Goal: Information Seeking & Learning: Learn about a topic

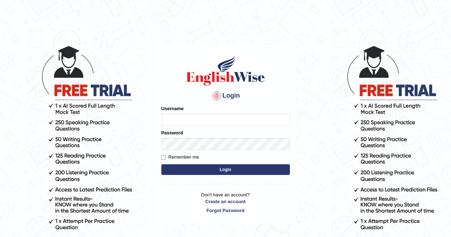
click at [189, 122] on input "Username" at bounding box center [225, 120] width 128 height 12
type input "AlexS"
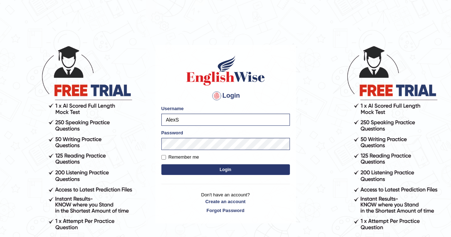
click at [238, 168] on button "Login" at bounding box center [225, 169] width 128 height 11
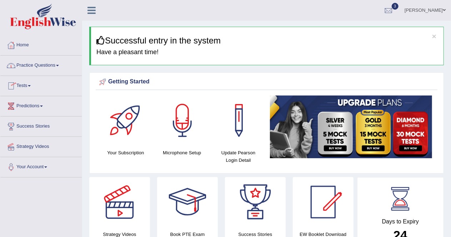
click at [59, 64] on link "Practice Questions" at bounding box center [40, 65] width 81 height 18
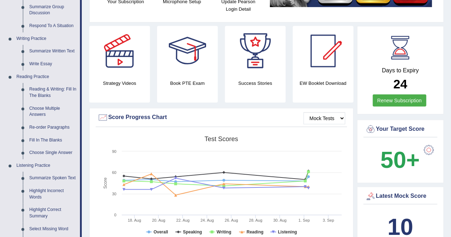
scroll to position [152, 0]
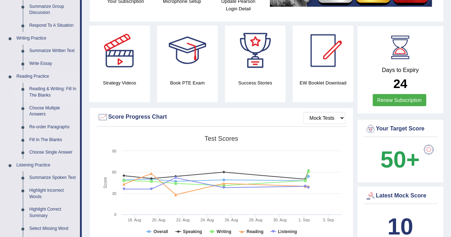
click at [52, 90] on link "Reading & Writing: Fill In The Blanks" at bounding box center [53, 92] width 54 height 19
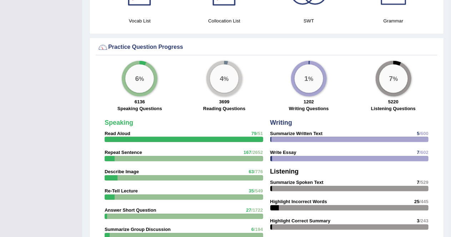
scroll to position [504, 0]
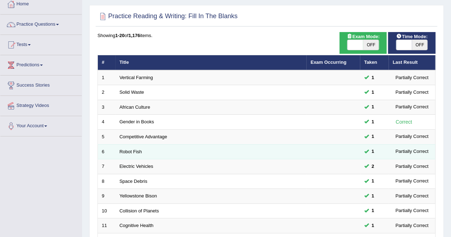
scroll to position [232, 0]
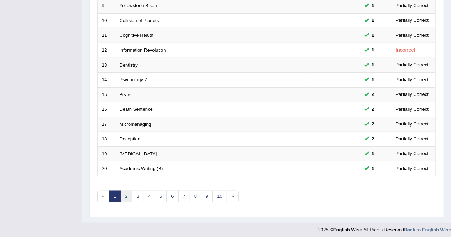
click at [126, 193] on link "2" at bounding box center [126, 197] width 12 height 12
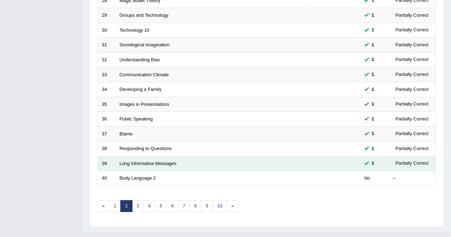
scroll to position [223, 0]
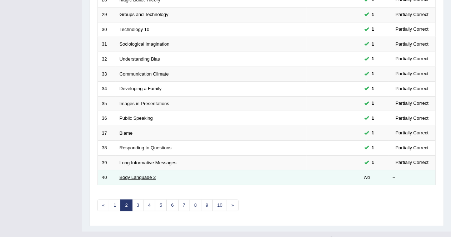
click at [140, 176] on link "Body Language 2" at bounding box center [138, 177] width 36 height 5
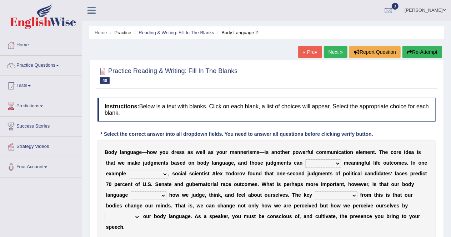
click at [338, 164] on select "predict preserve prevent prepare" at bounding box center [323, 163] width 36 height 9
click at [339, 163] on select "predict preserve prevent prepare" at bounding box center [323, 163] width 36 height 9
select select "prepare"
click at [305, 159] on select "predict preserve prevent prepare" at bounding box center [323, 163] width 36 height 9
click at [166, 173] on select "citing having cited to be cited cited" at bounding box center [148, 174] width 39 height 9
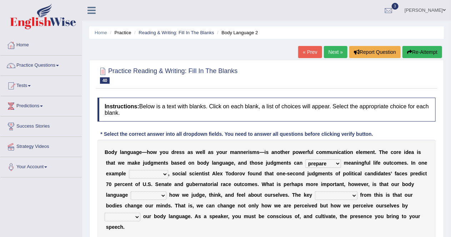
select select "to be cited"
click at [129, 170] on select "citing having cited to be cited cited" at bounding box center [148, 174] width 39 height 9
click at [164, 196] on select "refrains reflects refers refreshes" at bounding box center [149, 196] width 36 height 9
select select "reflects"
click at [131, 192] on select "refrains reflects refers refreshes" at bounding box center [149, 196] width 36 height 9
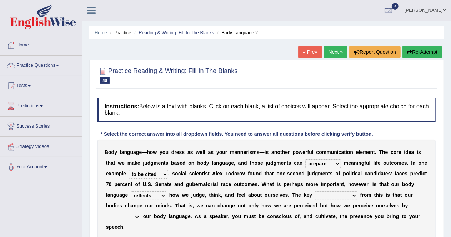
click at [142, 218] on b at bounding box center [141, 217] width 3 height 6
click at [351, 193] on select "drawback breakthrough takeaway takeoff" at bounding box center [336, 196] width 42 height 9
select select "breakthrough"
click at [315, 192] on select "drawback breakthrough takeaway takeoff" at bounding box center [336, 196] width 42 height 9
click at [136, 216] on select "enacting enabling making managing" at bounding box center [123, 217] width 36 height 9
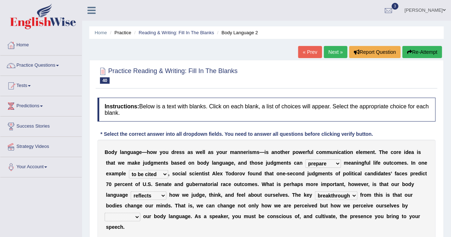
select select "managing"
click at [105, 213] on select "enacting enabling making managing" at bounding box center [123, 217] width 36 height 9
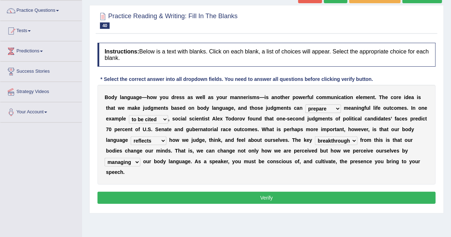
click at [224, 201] on button "Verify" at bounding box center [266, 198] width 338 height 12
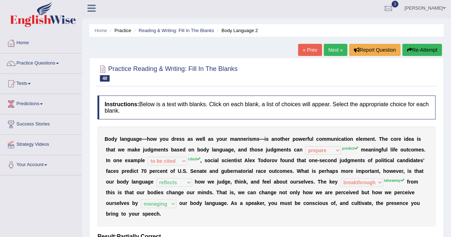
scroll to position [1, 0]
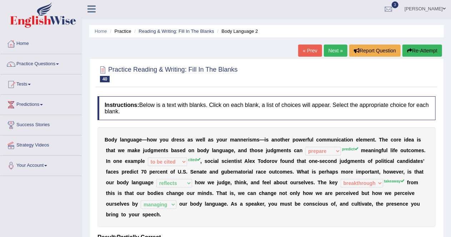
click at [332, 53] on link "Next »" at bounding box center [336, 51] width 24 height 12
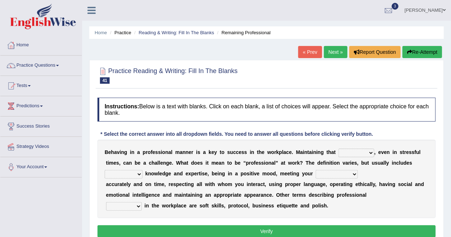
click at [370, 153] on select "demand domain direction demeanor" at bounding box center [356, 153] width 36 height 9
select select "domain"
click at [338, 149] on select "demand domain direction demeanor" at bounding box center [356, 153] width 36 height 9
click at [139, 172] on select "possessing appraising processing assessing" at bounding box center [124, 174] width 38 height 9
select select "assessing"
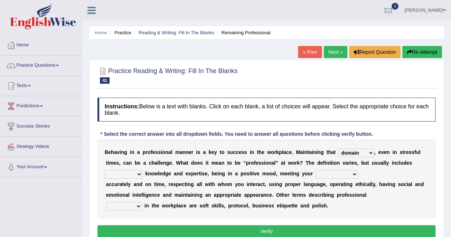
click at [105, 170] on select "possessing appraising processing assessing" at bounding box center [124, 174] width 38 height 9
click at [355, 174] on select "opportunities occupations observations obligations" at bounding box center [336, 174] width 42 height 9
select select "obligations"
click at [315, 170] on select "opportunities occupations observations obligations" at bounding box center [336, 174] width 42 height 9
click at [137, 208] on select "conduct contact condition contract" at bounding box center [124, 206] width 36 height 9
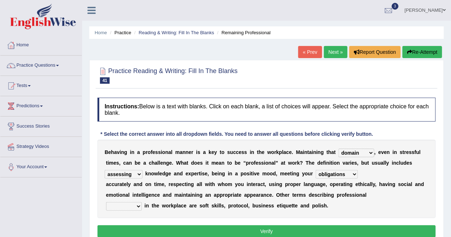
select select "conduct"
click at [106, 202] on select "conduct contact condition contract" at bounding box center [124, 206] width 36 height 9
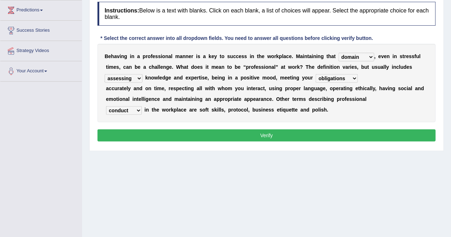
scroll to position [100, 0]
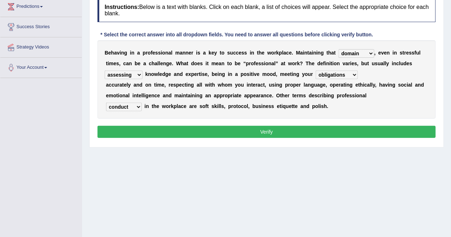
click at [255, 131] on button "Verify" at bounding box center [266, 132] width 338 height 12
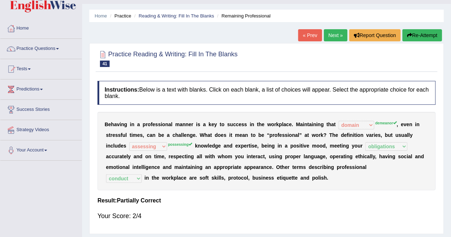
scroll to position [16, 0]
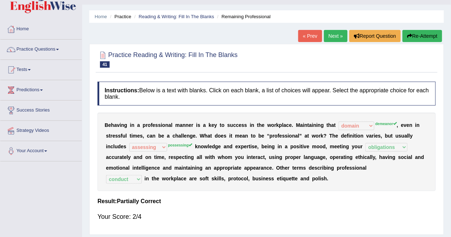
click at [332, 36] on link "Next »" at bounding box center [336, 36] width 24 height 12
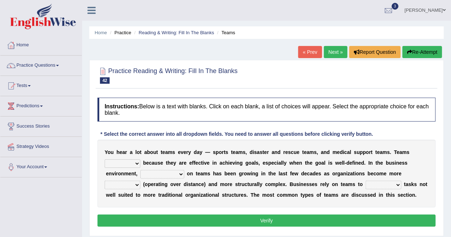
click at [136, 164] on select "exert extend express exist" at bounding box center [123, 163] width 36 height 9
select select "exist"
click at [105, 159] on select "exert extend express exist" at bounding box center [123, 163] width 36 height 9
click at [181, 174] on select "reliability reliance realization independence" at bounding box center [162, 174] width 44 height 9
select select "independence"
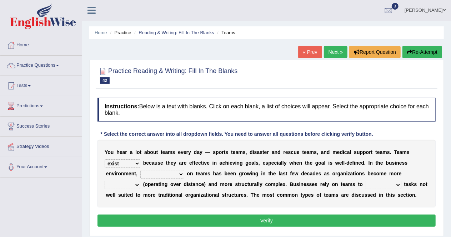
click at [140, 170] on select "reliability reliance realization independence" at bounding box center [162, 174] width 44 height 9
click at [139, 185] on select "authentic virtual simplified veritable" at bounding box center [123, 185] width 36 height 9
select select "virtual"
click at [105, 181] on select "authentic virtual simplified veritable" at bounding box center [123, 185] width 36 height 9
click at [398, 184] on select "perform possess compare conform" at bounding box center [383, 185] width 36 height 9
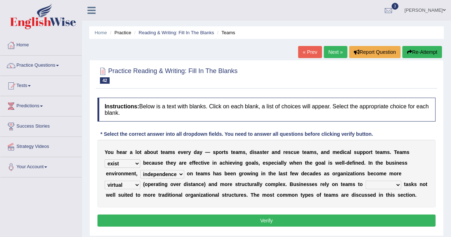
select select "perform"
click at [365, 181] on select "perform possess compare conform" at bounding box center [383, 185] width 36 height 9
click at [308, 216] on button "Verify" at bounding box center [266, 221] width 338 height 12
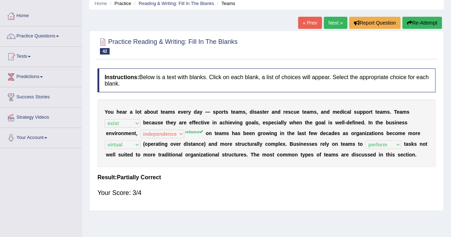
scroll to position [24, 0]
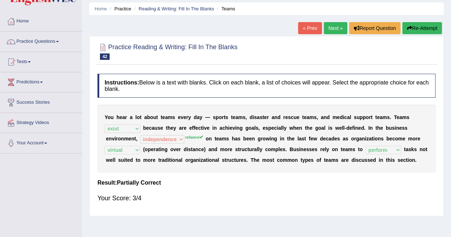
click at [338, 31] on link "Next »" at bounding box center [336, 28] width 24 height 12
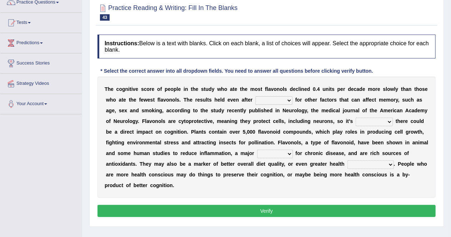
scroll to position [63, 0]
click at [289, 102] on select "consulting adjusting automating advertising" at bounding box center [273, 101] width 37 height 9
select select "consulting"
click at [255, 97] on select "consulting adjusting automating advertising" at bounding box center [273, 101] width 37 height 9
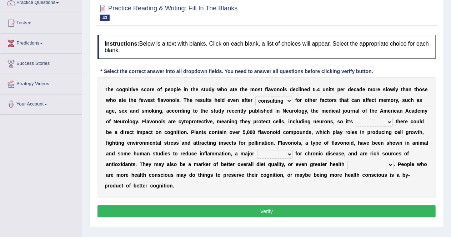
click at [388, 122] on select "irresistible purposeful plausible detrimental" at bounding box center [373, 122] width 37 height 9
select select "purposeful"
click at [355, 118] on select "irresistible purposeful plausible detrimental" at bounding box center [373, 122] width 37 height 9
click at [290, 154] on select "nuance module fact trigger" at bounding box center [275, 154] width 36 height 9
select select "fact"
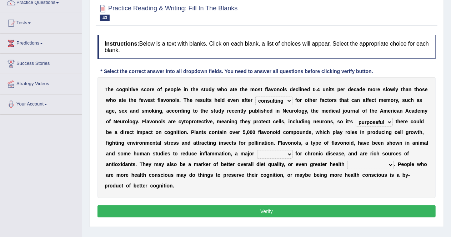
click at [257, 150] on select "nuance module fact trigger" at bounding box center [275, 154] width 36 height 9
click at [390, 164] on select "intervention cognition protection consciousness" at bounding box center [370, 165] width 46 height 9
select select "protection"
click at [347, 161] on select "intervention cognition protection consciousness" at bounding box center [370, 165] width 46 height 9
click at [346, 206] on button "Verify" at bounding box center [266, 211] width 338 height 12
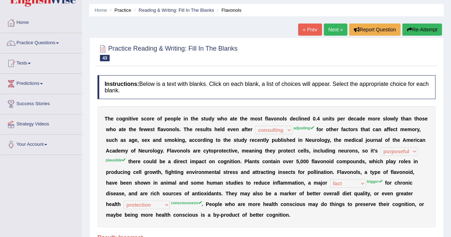
scroll to position [0, 0]
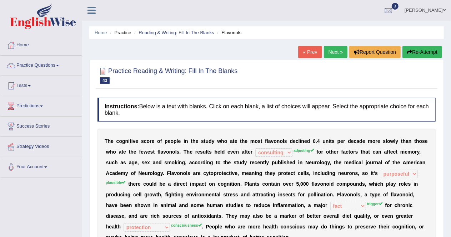
click at [335, 52] on link "Next »" at bounding box center [336, 52] width 24 height 12
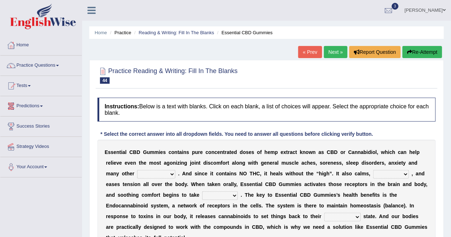
click at [172, 174] on select "pains phenomena poisons ailments" at bounding box center [156, 174] width 38 height 9
select select "pains"
click at [137, 170] on select "pains phenomena poisons ailments" at bounding box center [156, 174] width 38 height 9
click at [404, 176] on select "excites relaxes cures digests" at bounding box center [391, 174] width 36 height 9
select select "digests"
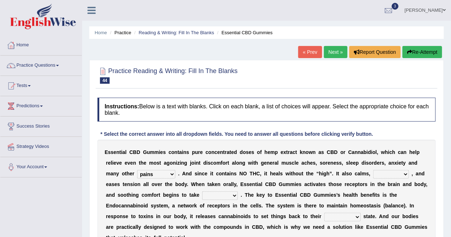
click at [373, 170] on select "excites relaxes cures digests" at bounding box center [391, 174] width 36 height 9
click at [235, 196] on select "it formation in form" at bounding box center [220, 196] width 36 height 9
select select "it"
click at [202, 192] on select "it formation in form" at bounding box center [220, 196] width 36 height 9
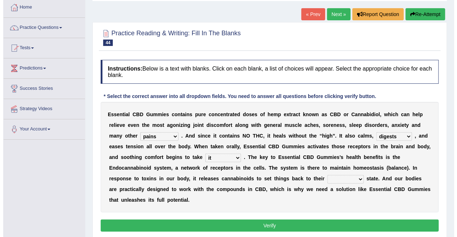
scroll to position [39, 0]
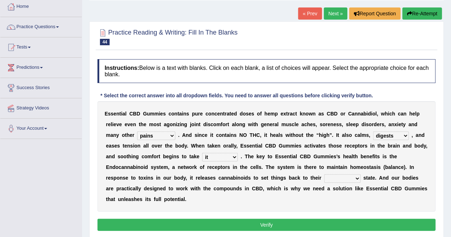
click at [355, 178] on select "new next substantial natural" at bounding box center [342, 178] width 36 height 9
select select "natural"
click at [324, 174] on select "new next substantial natural" at bounding box center [342, 178] width 36 height 9
click at [325, 223] on button "Verify" at bounding box center [266, 225] width 338 height 12
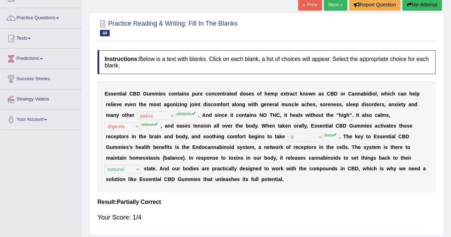
scroll to position [48, 0]
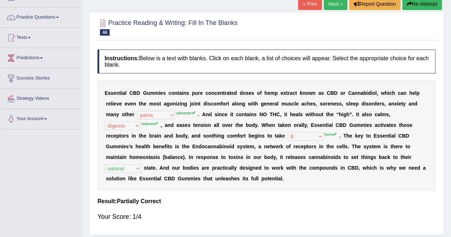
click at [333, 3] on link "Next »" at bounding box center [336, 4] width 24 height 12
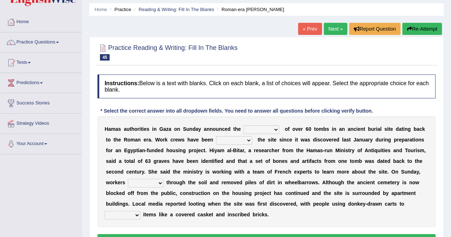
scroll to position [24, 0]
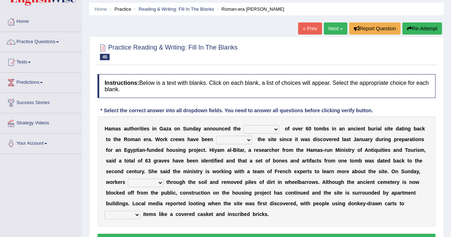
click at [275, 129] on select "downturn discovery creation disability" at bounding box center [261, 129] width 36 height 9
select select "discovery"
click at [243, 125] on select "downturn discovery creation disability" at bounding box center [261, 129] width 36 height 9
click at [248, 141] on select "destroying heralding excavating founding" at bounding box center [234, 140] width 36 height 9
select select "excavating"
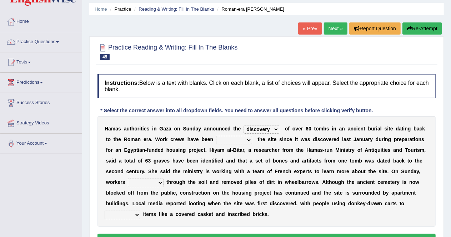
click at [216, 136] on select "destroying heralding excavating founding" at bounding box center [234, 140] width 36 height 9
click at [161, 183] on select "irritated mimicked sifted sipped" at bounding box center [146, 183] width 36 height 9
select select "sipped"
click at [128, 179] on select "irritated mimicked sifted sipped" at bounding box center [146, 183] width 36 height 9
click at [135, 215] on select "haul away go away pull back cheer up" at bounding box center [123, 215] width 36 height 9
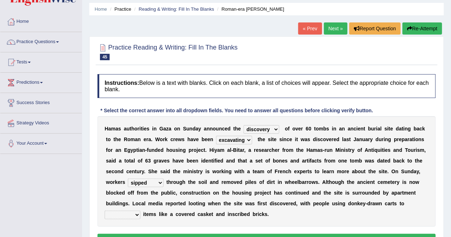
select select "cheer up"
click at [105, 211] on select "haul away go away pull back cheer up" at bounding box center [123, 215] width 36 height 9
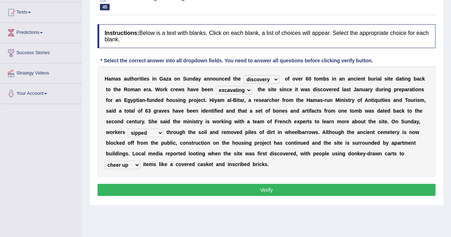
scroll to position [75, 0]
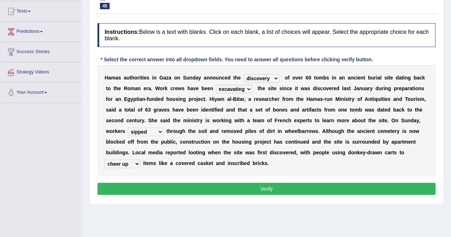
click at [237, 184] on button "Verify" at bounding box center [266, 189] width 338 height 12
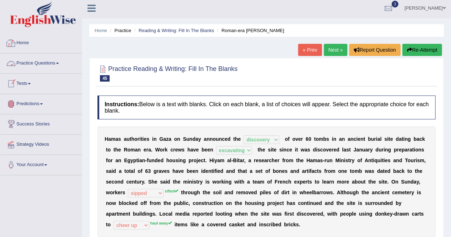
scroll to position [1, 0]
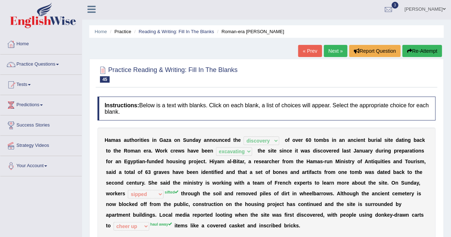
click at [59, 64] on span at bounding box center [57, 64] width 3 height 1
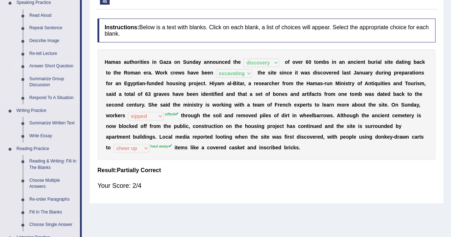
scroll to position [129, 0]
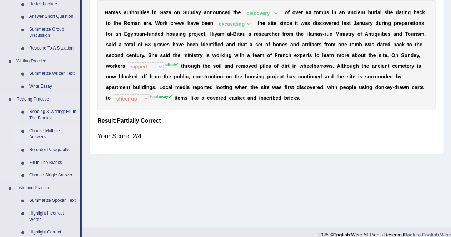
click at [41, 136] on link "Choose Multiple Answers" at bounding box center [53, 134] width 54 height 19
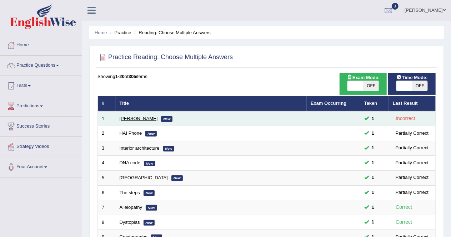
click at [131, 120] on link "[PERSON_NAME]" at bounding box center [139, 118] width 38 height 5
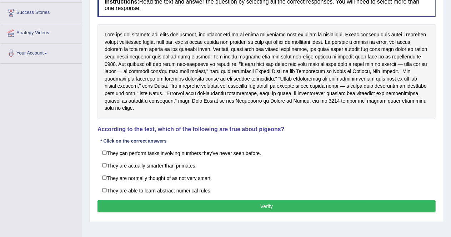
scroll to position [116, 0]
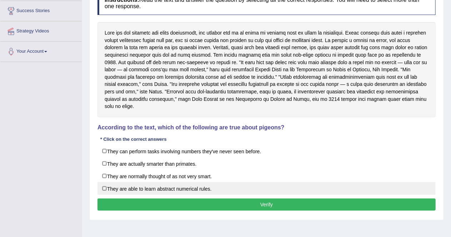
click at [105, 182] on label "They are able to learn abstract numerical rules." at bounding box center [266, 188] width 338 height 13
checkbox input "true"
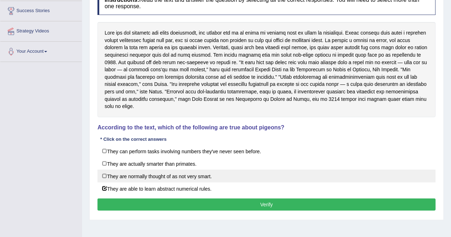
click at [106, 170] on label "They are normally thought of as not very smart." at bounding box center [266, 176] width 338 height 13
checkbox input "true"
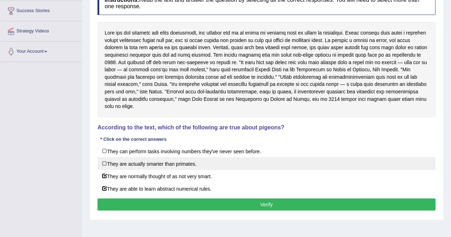
click at [106, 157] on label "They are actually smarter than primates." at bounding box center [266, 163] width 338 height 13
checkbox input "true"
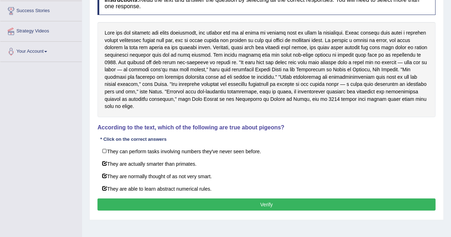
click at [146, 199] on button "Verify" at bounding box center [266, 205] width 338 height 12
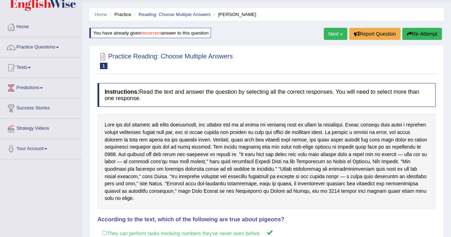
scroll to position [18, 0]
click at [335, 32] on link "Next »" at bounding box center [336, 34] width 24 height 12
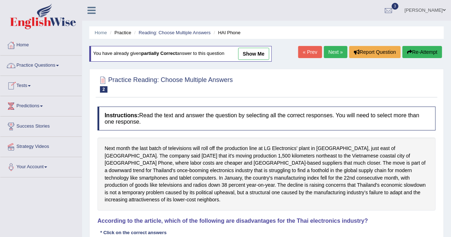
click at [56, 67] on link "Practice Questions" at bounding box center [40, 65] width 81 height 18
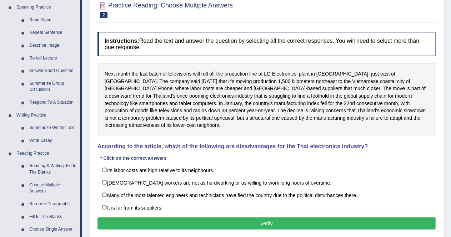
scroll to position [75, 0]
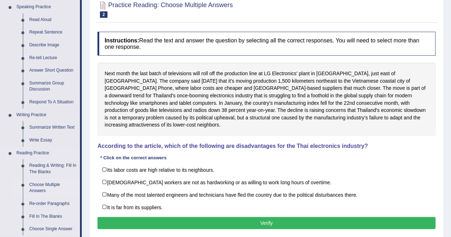
click at [42, 188] on link "Choose Multiple Answers" at bounding box center [53, 188] width 54 height 19
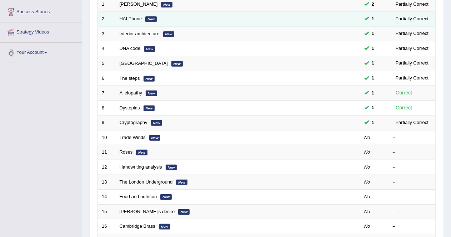
scroll to position [120, 0]
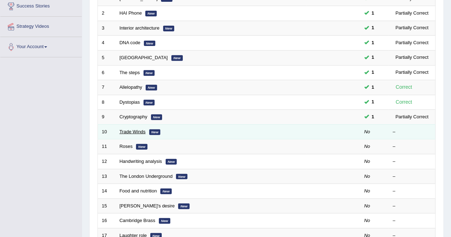
click at [131, 132] on link "Trade Winds" at bounding box center [133, 131] width 26 height 5
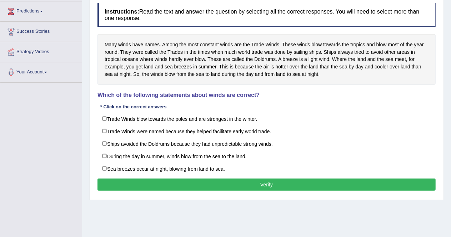
scroll to position [99, 0]
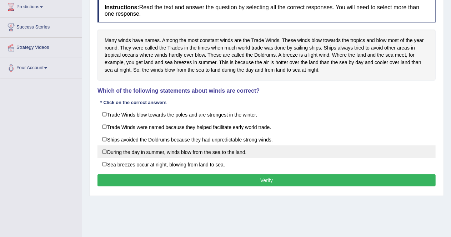
click at [105, 154] on label "During the day in summer, winds blow from the sea to the land." at bounding box center [266, 152] width 338 height 13
checkbox input "true"
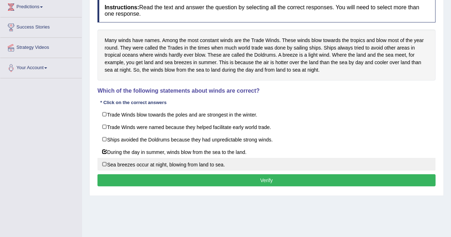
click at [103, 162] on label "Sea breezes occur at night, blowing from land to sea." at bounding box center [266, 164] width 338 height 13
checkbox input "true"
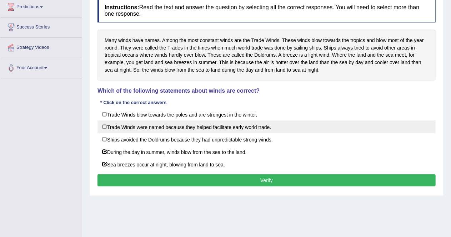
click at [103, 123] on label "Trade Winds were named because they helped facilitate early world trade." at bounding box center [266, 127] width 338 height 13
checkbox input "true"
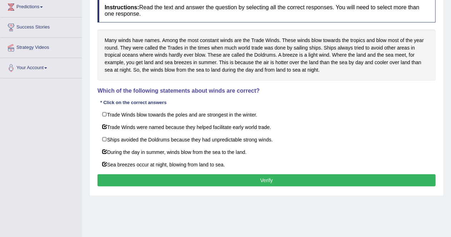
click at [131, 175] on button "Verify" at bounding box center [266, 180] width 338 height 12
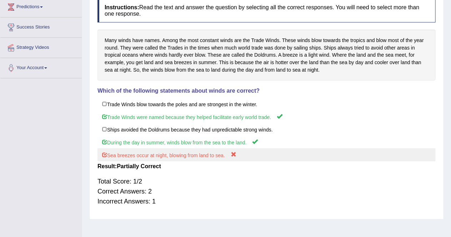
click at [167, 155] on label "Sea breezes occur at night, blowing from land to sea." at bounding box center [266, 154] width 338 height 13
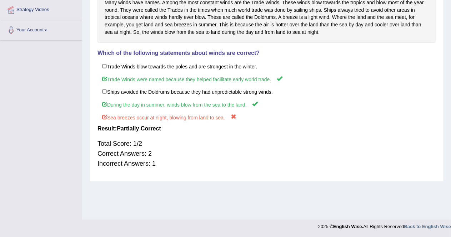
scroll to position [0, 0]
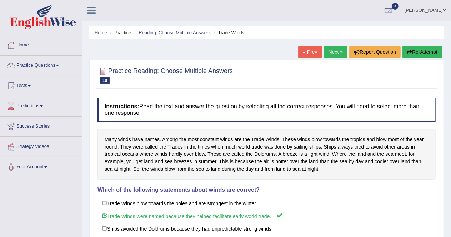
click at [330, 51] on link "Next »" at bounding box center [336, 52] width 24 height 12
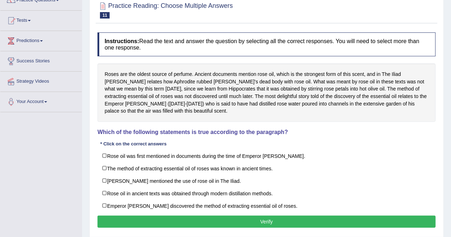
scroll to position [67, 0]
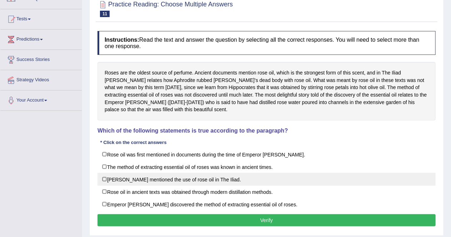
click at [106, 179] on label "Homer mentioned the use of rose oil in The Iliad." at bounding box center [266, 179] width 338 height 13
checkbox input "false"
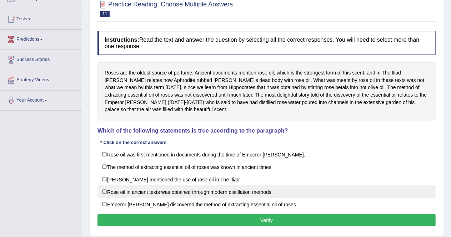
click at [103, 190] on label "Rose oil in ancient texts was obtained through modern distillation methods." at bounding box center [266, 192] width 338 height 13
checkbox input "true"
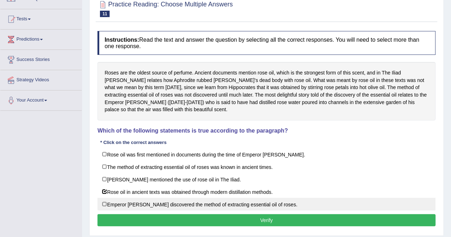
click at [104, 204] on label "Emperor Jihangir discovered the method of extracting essential oil of roses." at bounding box center [266, 204] width 338 height 13
checkbox input "true"
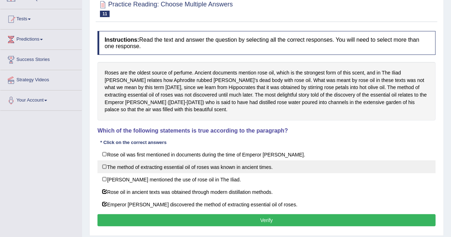
click at [102, 166] on label "The method of extracting essential oil of roses was known in ancient times." at bounding box center [266, 167] width 338 height 13
checkbox input "true"
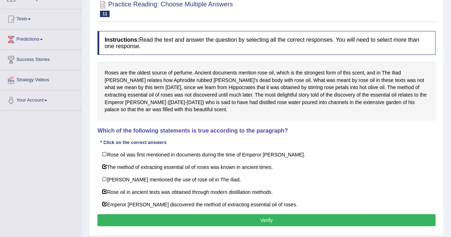
click at [135, 214] on button "Verify" at bounding box center [266, 220] width 338 height 12
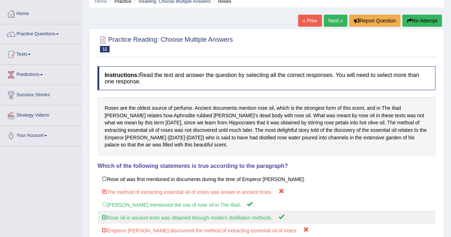
scroll to position [31, 0]
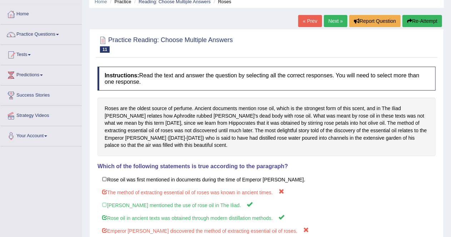
click at [338, 24] on link "Next »" at bounding box center [336, 21] width 24 height 12
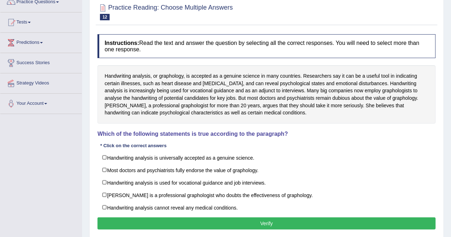
scroll to position [64, 0]
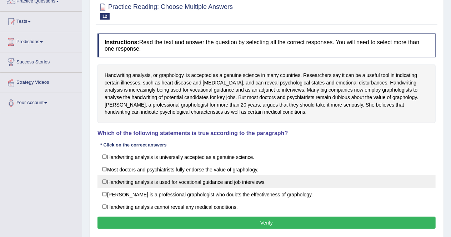
click at [101, 178] on label "Handwriting analysis is used for vocational guidance and job interviews." at bounding box center [266, 182] width 338 height 13
checkbox input "true"
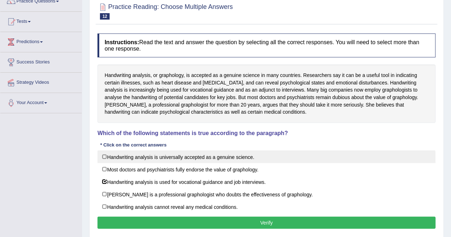
click at [105, 159] on label "Handwriting analysis is universally accepted as a genuine science." at bounding box center [266, 157] width 338 height 13
checkbox input "true"
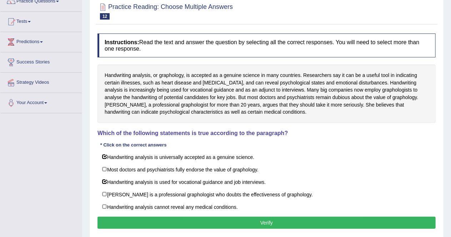
click at [178, 225] on button "Verify" at bounding box center [266, 223] width 338 height 12
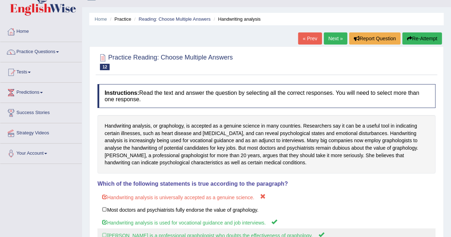
scroll to position [11, 0]
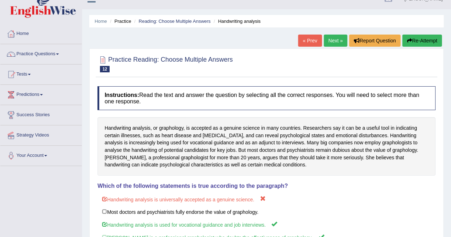
click at [329, 42] on link "Next »" at bounding box center [336, 41] width 24 height 12
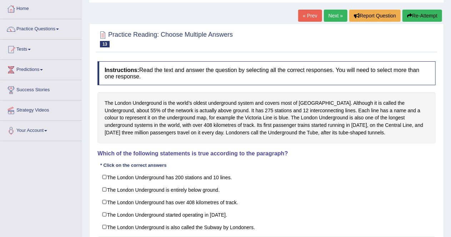
scroll to position [44, 0]
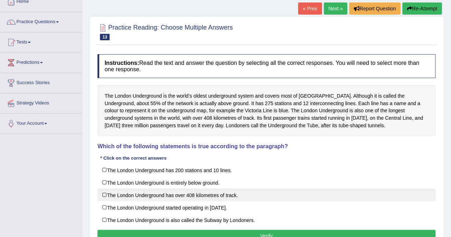
click at [107, 195] on label "The London Underground has over 408 kilometres of track." at bounding box center [266, 195] width 338 height 13
checkbox input "true"
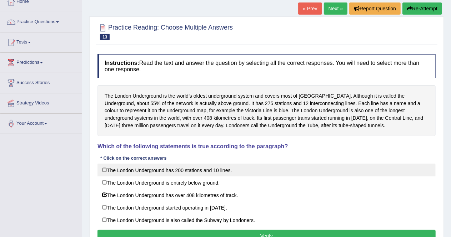
click at [105, 168] on label "The London Underground has 200 stations and 10 lines." at bounding box center [266, 170] width 338 height 13
checkbox input "true"
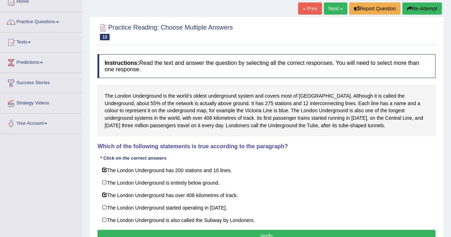
click at [157, 231] on button "Verify" at bounding box center [266, 236] width 338 height 12
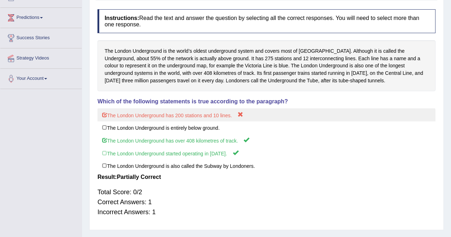
scroll to position [0, 0]
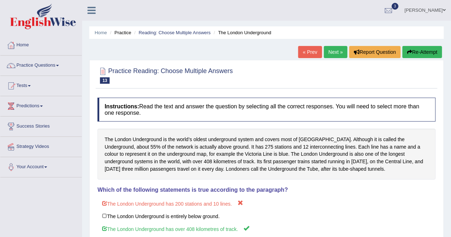
click at [337, 50] on link "Next »" at bounding box center [336, 52] width 24 height 12
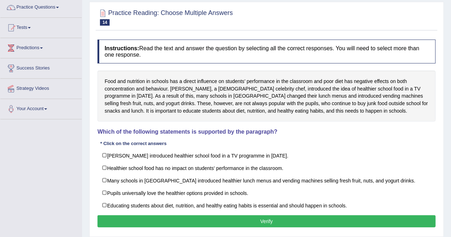
scroll to position [62, 0]
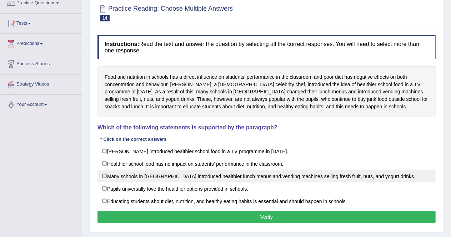
click at [105, 174] on label "Many schools in [GEOGRAPHIC_DATA] introduced healthier lunch menus and vending …" at bounding box center [266, 176] width 338 height 13
checkbox input "true"
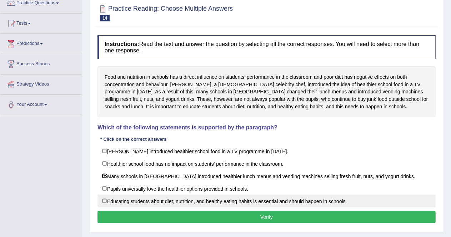
click at [105, 197] on label "Educating students about diet, nutrition, and healthy eating habits is essentia…" at bounding box center [266, 201] width 338 height 13
checkbox input "true"
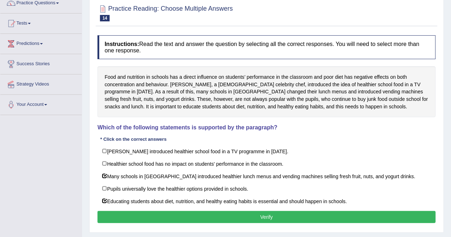
click at [120, 212] on button "Verify" at bounding box center [266, 217] width 338 height 12
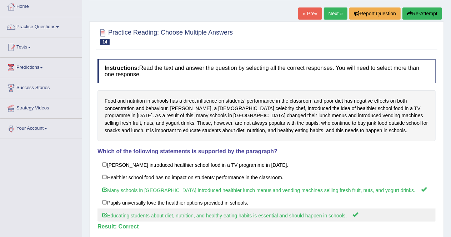
scroll to position [38, 0]
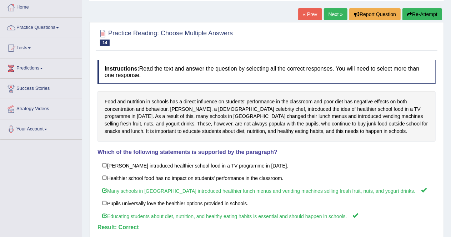
click at [327, 16] on link "Next »" at bounding box center [336, 14] width 24 height 12
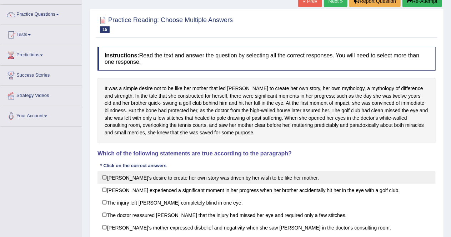
scroll to position [51, 0]
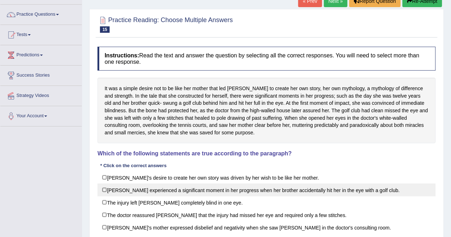
click at [104, 187] on label "Karen experienced a significant moment in her progress when her brother acciden…" at bounding box center [266, 190] width 338 height 13
checkbox input "true"
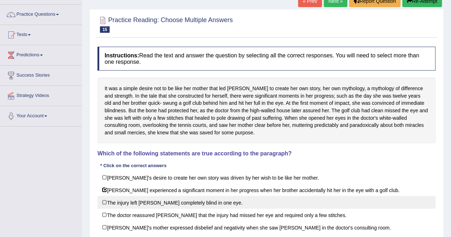
click at [105, 202] on label "The injury left Karen completely blind in one eye." at bounding box center [266, 202] width 338 height 13
checkbox input "true"
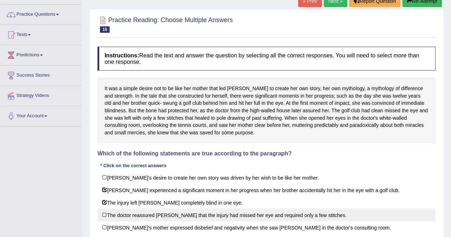
click at [103, 212] on label "The doctor reassured Karen that the injury had missed her eye and required only…" at bounding box center [266, 215] width 338 height 13
checkbox input "true"
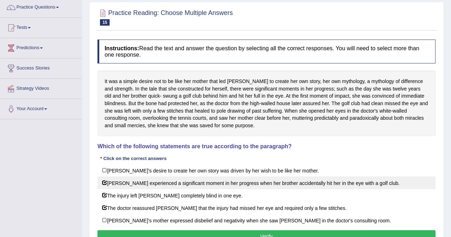
scroll to position [57, 0]
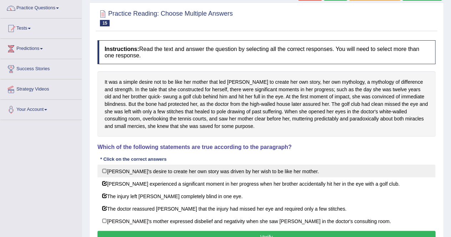
click at [109, 169] on label "Karen's desire to create her own story was driven by her wish to be like her mo…" at bounding box center [266, 171] width 338 height 13
checkbox input "true"
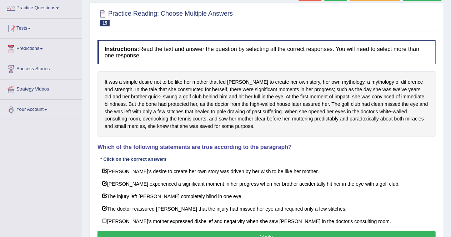
click at [194, 234] on button "Verify" at bounding box center [266, 237] width 338 height 12
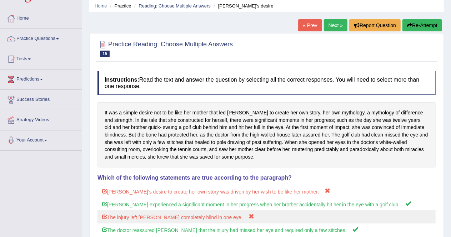
scroll to position [15, 0]
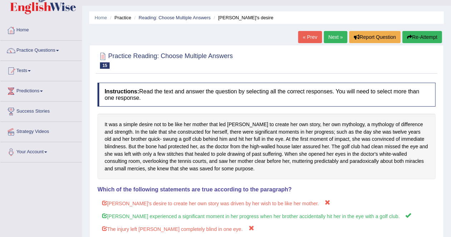
click at [333, 39] on link "Next »" at bounding box center [336, 37] width 24 height 12
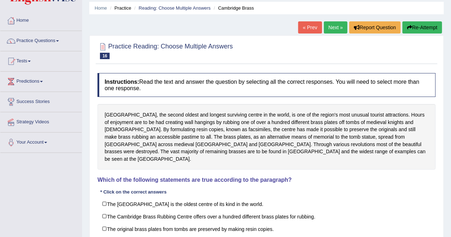
scroll to position [26, 0]
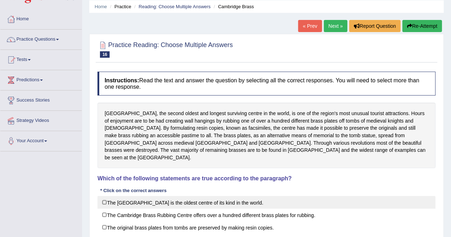
click at [100, 196] on label "The [GEOGRAPHIC_DATA] is the oldest centre of its kind in the world." at bounding box center [266, 202] width 338 height 13
checkbox input "true"
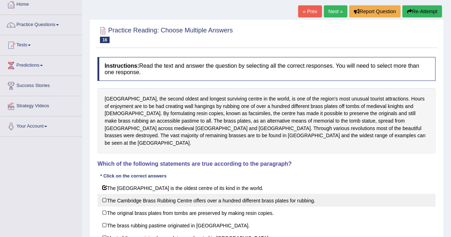
scroll to position [42, 0]
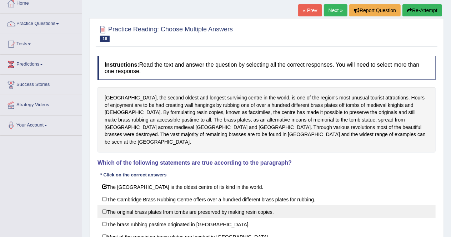
click at [102, 205] on label "The original brass plates from tombs are preserved by making resin copies." at bounding box center [266, 211] width 338 height 13
checkbox input "true"
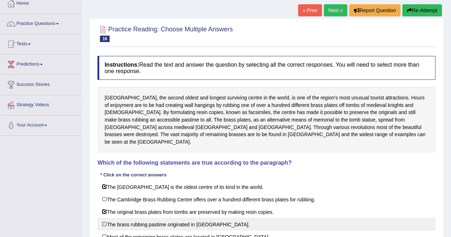
click at [104, 218] on label "The brass rubbing pastime originated in Scandinavia." at bounding box center [266, 224] width 338 height 13
checkbox input "true"
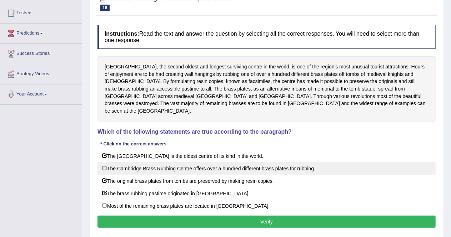
scroll to position [82, 0]
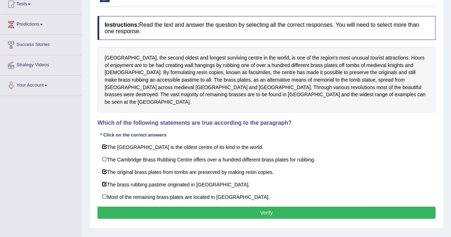
click at [214, 207] on button "Verify" at bounding box center [266, 213] width 338 height 12
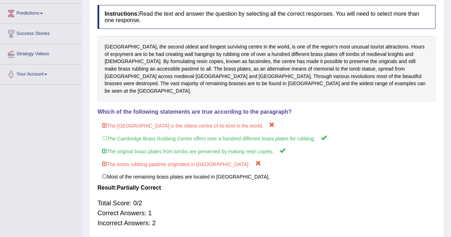
scroll to position [93, 0]
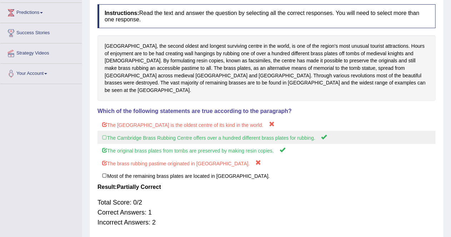
click at [129, 131] on label "The Cambridge Brass Rubbing Centre offers over a hundred different brass plates…" at bounding box center [266, 137] width 338 height 13
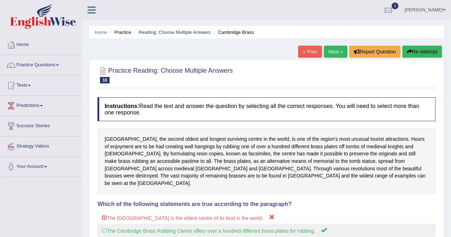
scroll to position [0, 0]
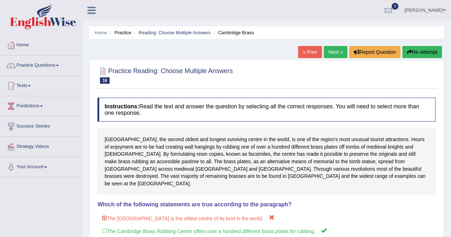
drag, startPoint x: 330, startPoint y: 45, endPoint x: 329, endPoint y: 54, distance: 9.3
click at [329, 54] on div "Home Practice Reading: Choose Multiple Answers Cambridge Brass « Prev Next » Re…" at bounding box center [266, 178] width 369 height 357
click at [329, 54] on link "Next »" at bounding box center [336, 52] width 24 height 12
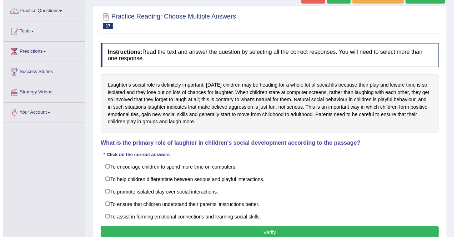
scroll to position [55, 0]
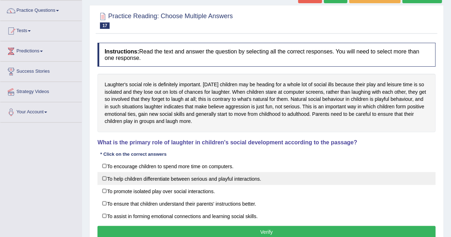
click at [104, 178] on label "To help children differentiate between serious and playful interactions." at bounding box center [266, 178] width 338 height 13
checkbox input "true"
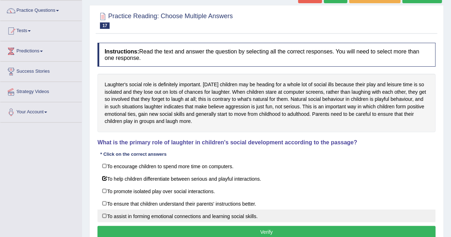
click at [102, 214] on label "To assist in forming emotional connections and learning social skills." at bounding box center [266, 216] width 338 height 13
checkbox input "true"
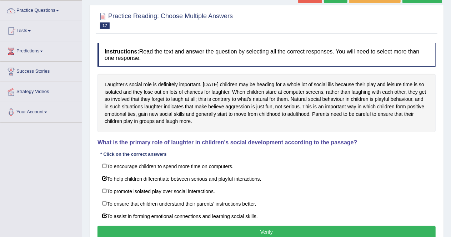
click at [121, 228] on button "Verify" at bounding box center [266, 232] width 338 height 12
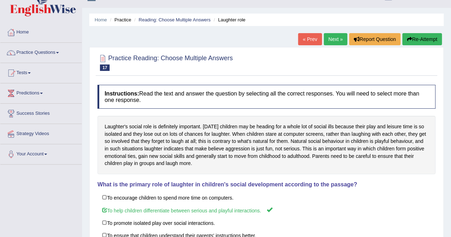
scroll to position [12, 0]
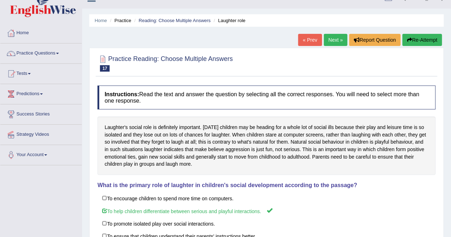
click at [335, 42] on link "Next »" at bounding box center [336, 40] width 24 height 12
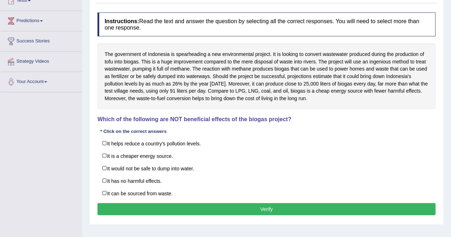
scroll to position [86, 0]
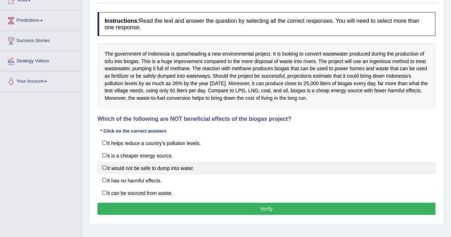
click at [101, 167] on label "It would not be safe to dump into water." at bounding box center [266, 168] width 338 height 13
checkbox input "true"
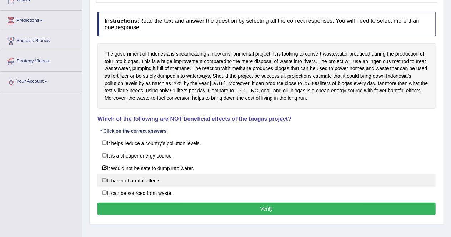
click at [104, 177] on label "It has no harmful effects." at bounding box center [266, 180] width 338 height 13
checkbox input "true"
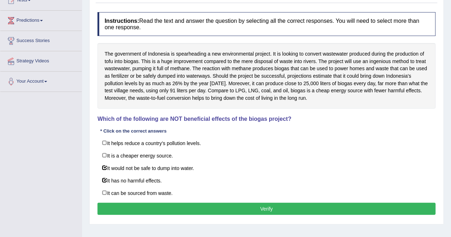
click at [131, 207] on button "Verify" at bounding box center [266, 209] width 338 height 12
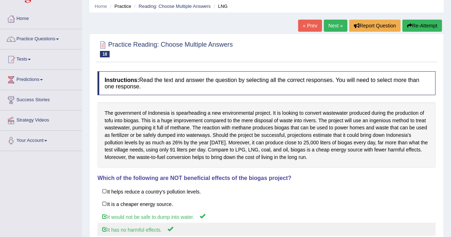
scroll to position [0, 0]
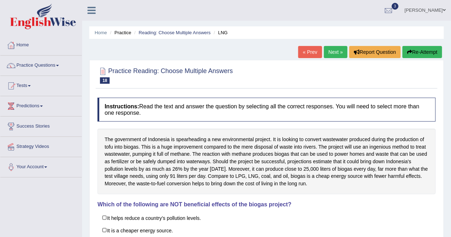
click at [330, 54] on link "Next »" at bounding box center [336, 52] width 24 height 12
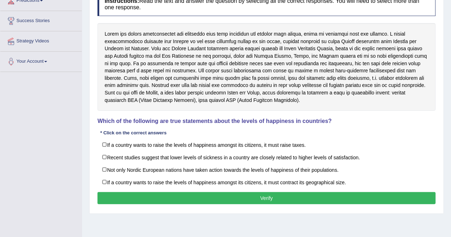
scroll to position [107, 0]
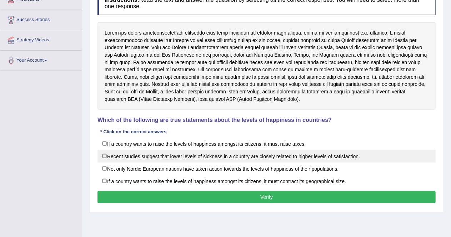
click at [103, 157] on label "Recent studies suggest that lower levels of sickness in a country are closely r…" at bounding box center [266, 156] width 338 height 13
checkbox input "true"
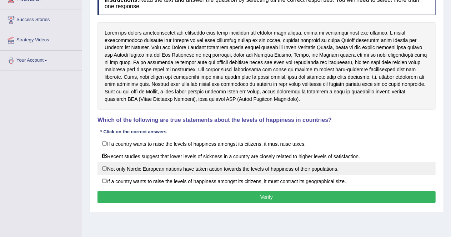
click at [104, 167] on label "Not only Nordic European nations have taken action towards the levels of happin…" at bounding box center [266, 168] width 338 height 13
checkbox input "true"
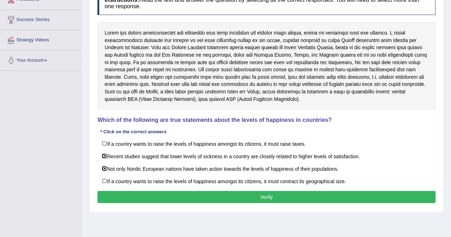
click at [147, 192] on button "Verify" at bounding box center [266, 197] width 338 height 12
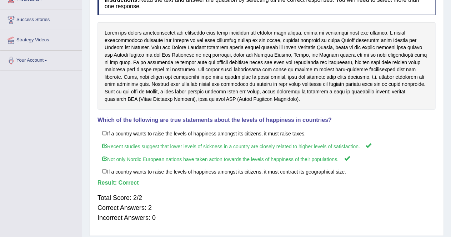
scroll to position [0, 0]
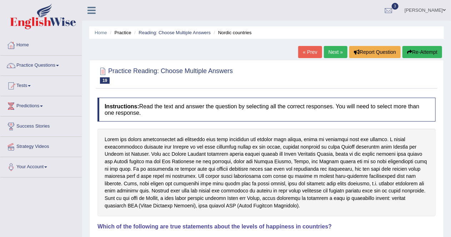
click at [335, 55] on link "Next »" at bounding box center [336, 52] width 24 height 12
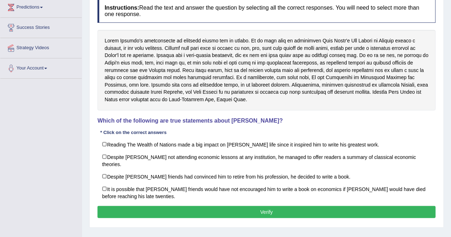
scroll to position [97, 0]
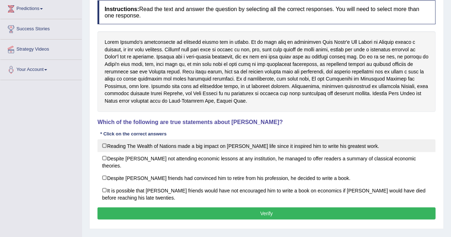
click at [105, 145] on label "Reading The Wealth of Nations made a big impact on [PERSON_NAME] life since it …" at bounding box center [266, 145] width 338 height 13
checkbox input "true"
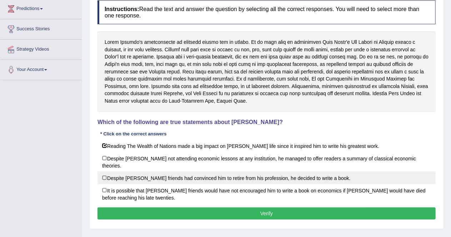
click at [103, 172] on label "Despite [PERSON_NAME] friends had convinced him to retire from his profession, …" at bounding box center [266, 178] width 338 height 13
checkbox input "true"
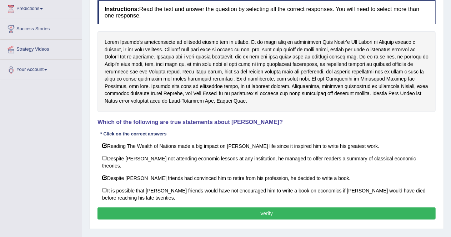
click at [116, 208] on button "Verify" at bounding box center [266, 214] width 338 height 12
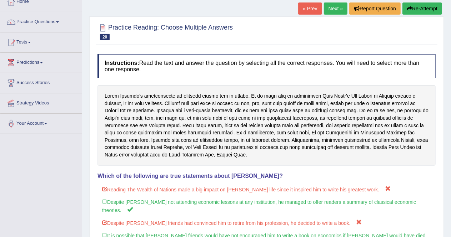
scroll to position [0, 0]
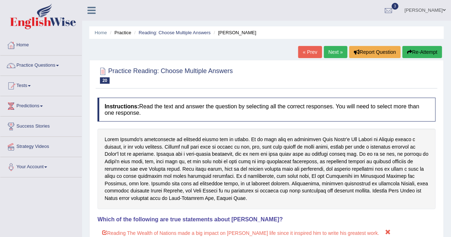
click at [330, 54] on link "Next »" at bounding box center [336, 52] width 24 height 12
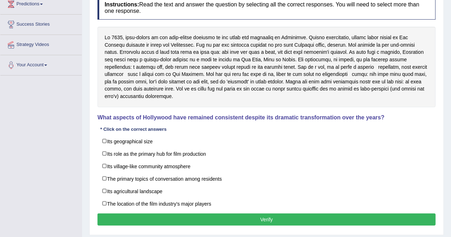
scroll to position [108, 0]
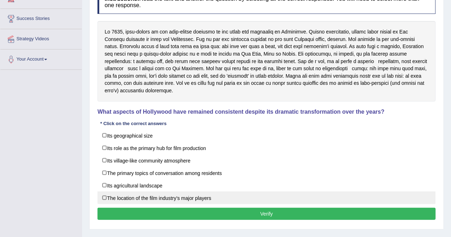
click at [103, 195] on label "The location of the film industry’s major players" at bounding box center [266, 198] width 338 height 13
checkbox input "true"
click at [104, 147] on label "Its role as the primary hub for film production" at bounding box center [266, 148] width 338 height 13
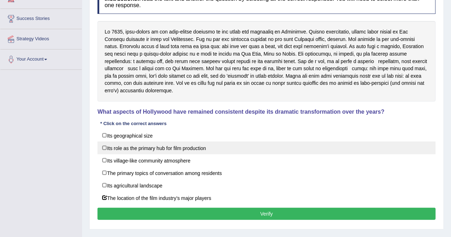
checkbox input "true"
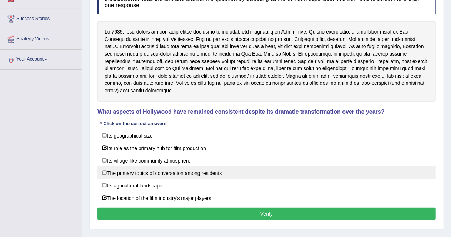
click at [103, 171] on label "The primary topics of conversation among residents" at bounding box center [266, 173] width 338 height 13
checkbox input "true"
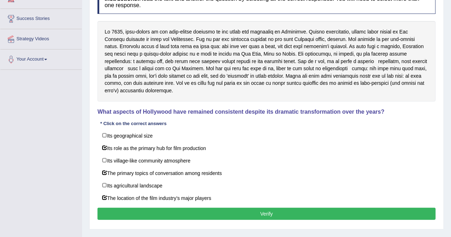
click at [122, 217] on button "Verify" at bounding box center [266, 214] width 338 height 12
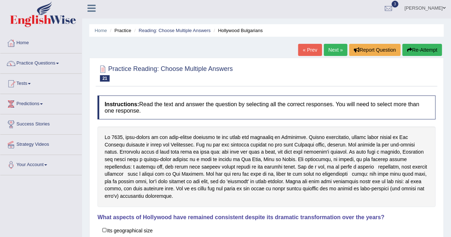
scroll to position [4, 0]
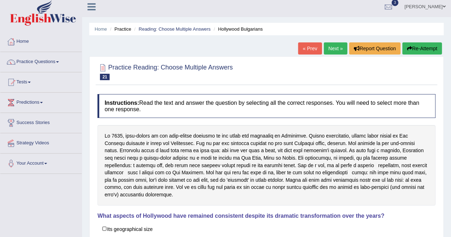
click at [332, 51] on link "Next »" at bounding box center [336, 48] width 24 height 12
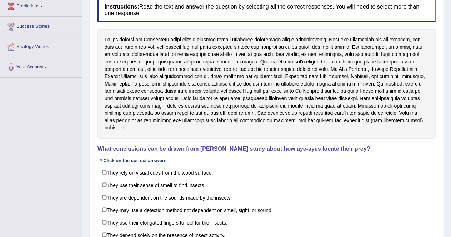
scroll to position [101, 0]
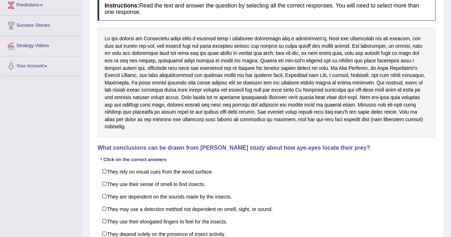
click at [103, 203] on label "They may use a detection method not dependent on smell, sight, or sound." at bounding box center [266, 209] width 338 height 13
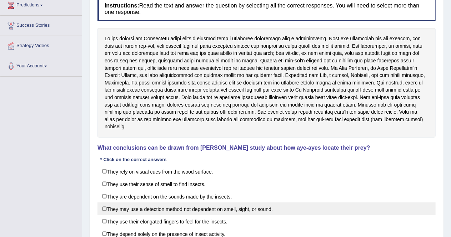
checkbox input "true"
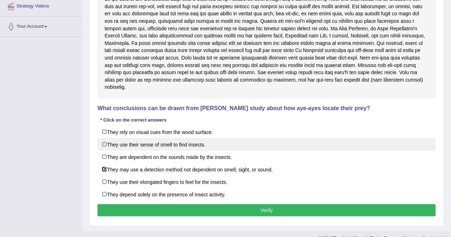
scroll to position [143, 0]
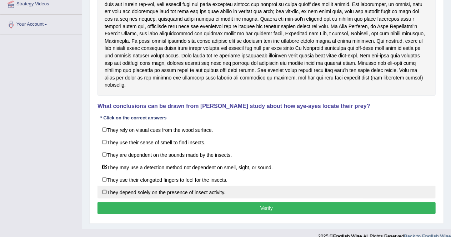
click at [103, 186] on label "They depend solely on the presence of insect activity." at bounding box center [266, 192] width 338 height 13
checkbox input "false"
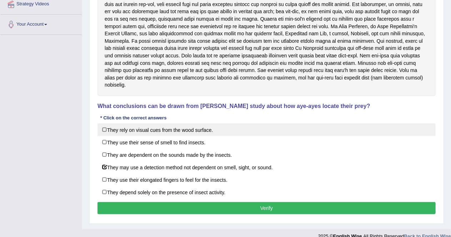
click at [105, 123] on label "They rely on visual cues from the wood surface." at bounding box center [266, 129] width 338 height 13
checkbox input "true"
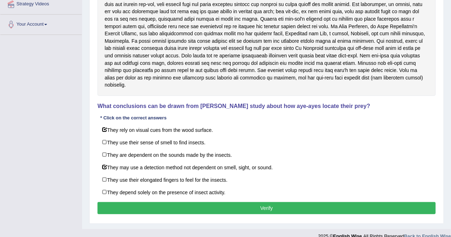
click at [231, 202] on button "Verify" at bounding box center [266, 208] width 338 height 12
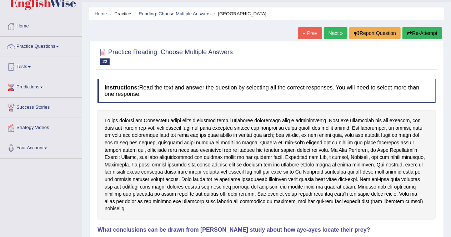
scroll to position [0, 0]
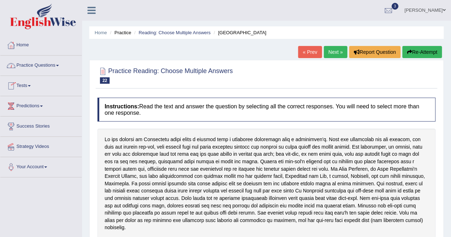
click at [56, 73] on link "Practice Questions" at bounding box center [40, 65] width 81 height 18
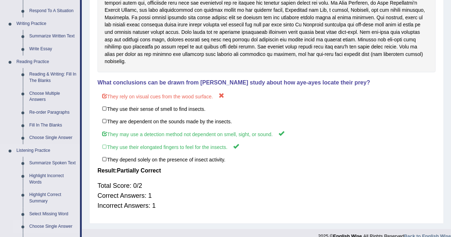
scroll to position [166, 0]
click at [57, 112] on link "Re-order Paragraphs" at bounding box center [53, 113] width 54 height 13
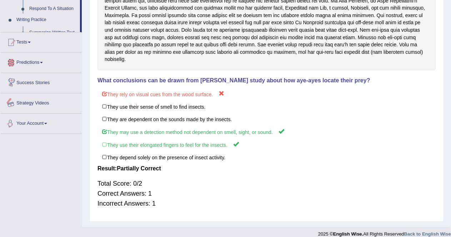
scroll to position [305, 0]
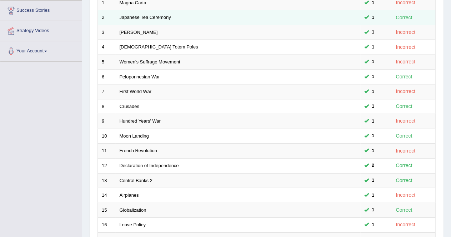
scroll to position [116, 0]
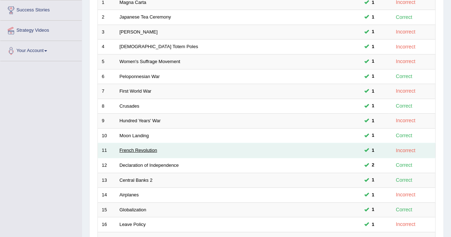
click at [143, 149] on link "French Revolution" at bounding box center [139, 150] width 38 height 5
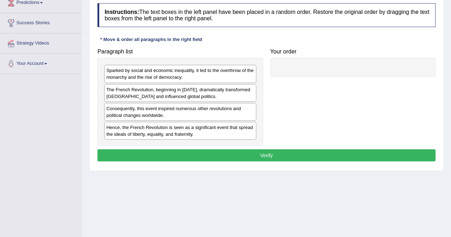
scroll to position [109, 0]
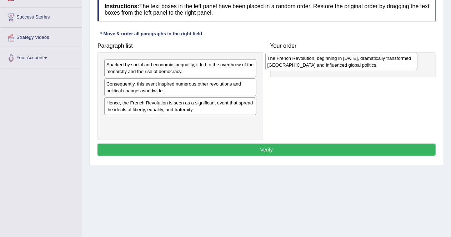
drag, startPoint x: 136, startPoint y: 85, endPoint x: 298, endPoint y: 59, distance: 163.7
click at [298, 59] on div "The French Revolution, beginning in [DATE], dramatically transformed [GEOGRAPHI…" at bounding box center [341, 62] width 152 height 18
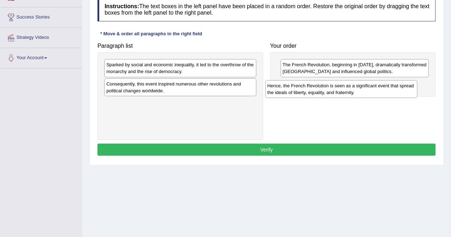
drag, startPoint x: 199, startPoint y: 106, endPoint x: 362, endPoint y: 90, distance: 163.9
click at [362, 90] on div "Hence, the French Revolution is seen as a significant event that spread the ide…" at bounding box center [341, 89] width 152 height 18
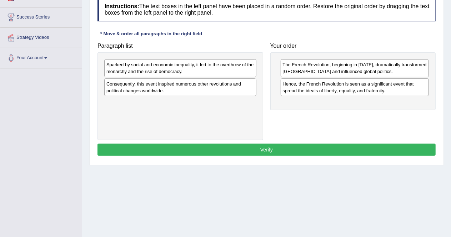
drag, startPoint x: 211, startPoint y: 76, endPoint x: 179, endPoint y: 47, distance: 42.7
click at [267, 87] on div "Paragraph list Sparked by social and economic inequality, it led to the overthr…" at bounding box center [266, 89] width 345 height 101
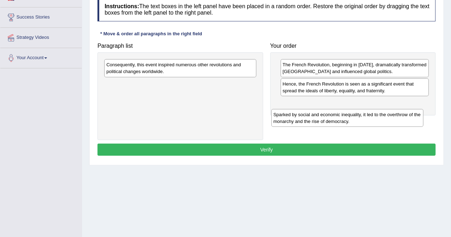
drag, startPoint x: 199, startPoint y: 66, endPoint x: 367, endPoint y: 116, distance: 175.3
click at [367, 116] on div "Sparked by social and economic inequality, it led to the overthrow of the monar…" at bounding box center [347, 118] width 152 height 18
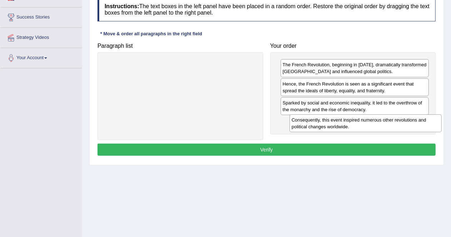
drag, startPoint x: 217, startPoint y: 68, endPoint x: 402, endPoint y: 123, distance: 193.6
click at [402, 123] on div "Consequently, this event inspired numerous other revolutions and political chan…" at bounding box center [365, 124] width 152 height 18
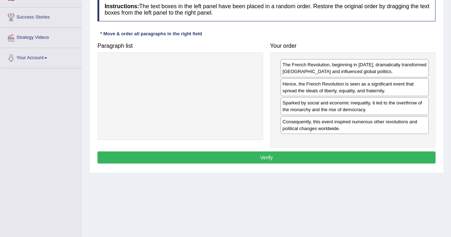
click at [334, 159] on button "Verify" at bounding box center [266, 158] width 338 height 12
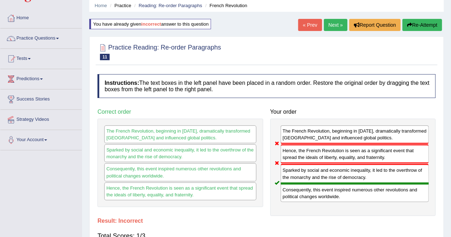
scroll to position [27, 0]
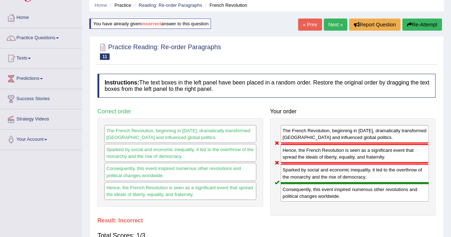
click at [417, 24] on button "Re-Attempt" at bounding box center [422, 25] width 40 height 12
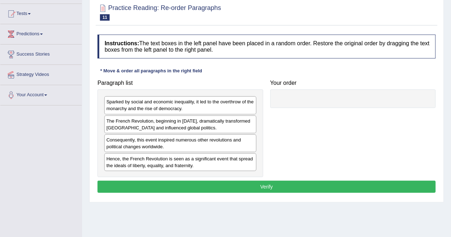
scroll to position [72, 0]
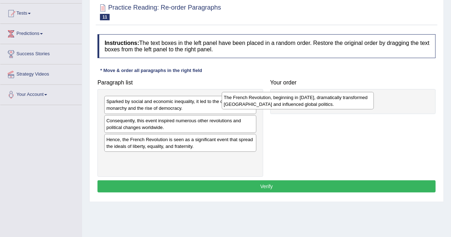
drag, startPoint x: 216, startPoint y: 123, endPoint x: 334, endPoint y: 100, distance: 120.0
click at [334, 100] on div "The French Revolution, beginning in [DATE], dramatically transformed [GEOGRAPHI…" at bounding box center [298, 101] width 152 height 18
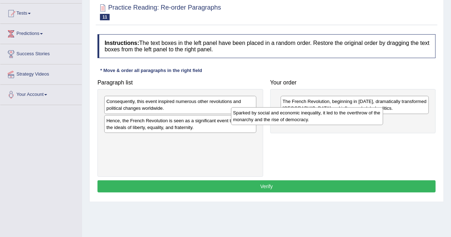
drag, startPoint x: 205, startPoint y: 109, endPoint x: 344, endPoint y: 127, distance: 140.4
click at [344, 125] on div "Sparked by social and economic inequality, it led to the overthrow of the monar…" at bounding box center [307, 116] width 152 height 18
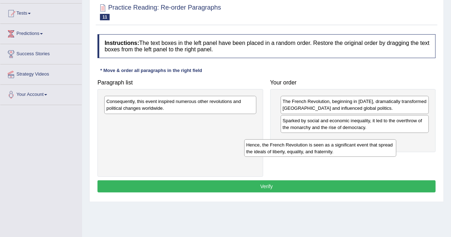
drag, startPoint x: 290, startPoint y: 124, endPoint x: 357, endPoint y: 144, distance: 69.5
click at [357, 144] on div "Hence, the French Revolution is seen as a significant event that spread the ide…" at bounding box center [320, 148] width 152 height 18
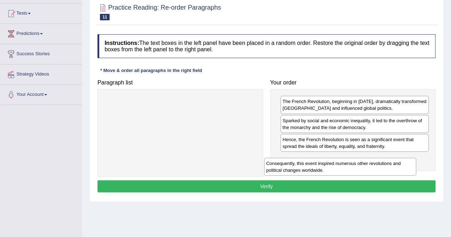
drag, startPoint x: 234, startPoint y: 105, endPoint x: 392, endPoint y: 162, distance: 168.5
click at [392, 162] on div "Consequently, this event inspired numerous other revolutions and political chan…" at bounding box center [340, 167] width 152 height 18
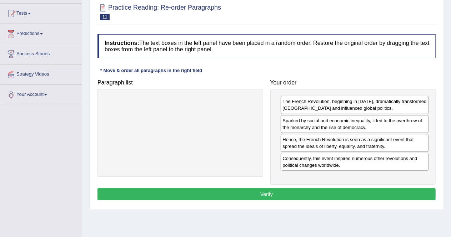
click at [332, 189] on button "Verify" at bounding box center [266, 194] width 338 height 12
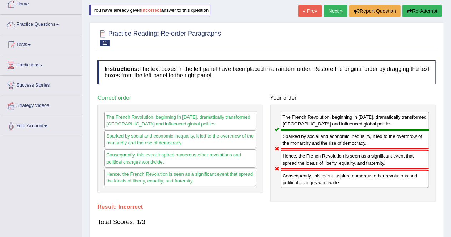
scroll to position [0, 0]
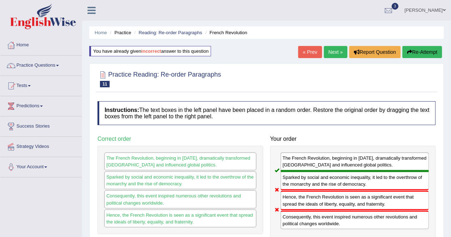
click at [337, 49] on link "Next »" at bounding box center [336, 52] width 24 height 12
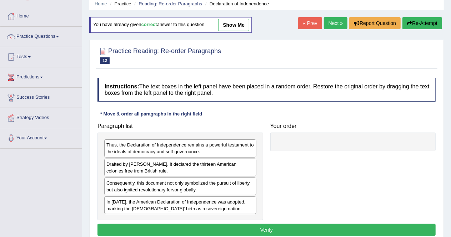
scroll to position [30, 0]
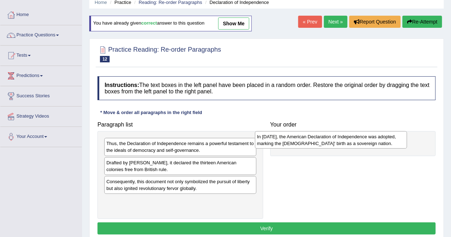
drag, startPoint x: 159, startPoint y: 207, endPoint x: 314, endPoint y: 142, distance: 168.7
click at [314, 142] on div "In [DATE], the American Declaration of Independence was adopted, marking the [D…" at bounding box center [331, 140] width 152 height 18
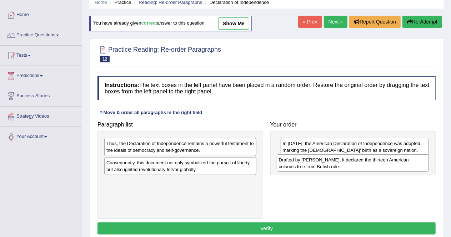
drag, startPoint x: 121, startPoint y: 163, endPoint x: 294, endPoint y: 161, distance: 172.3
click at [294, 161] on div "Drafted by Thomas Jefferson, it declared the thirteen American colonies free fr…" at bounding box center [352, 163] width 152 height 18
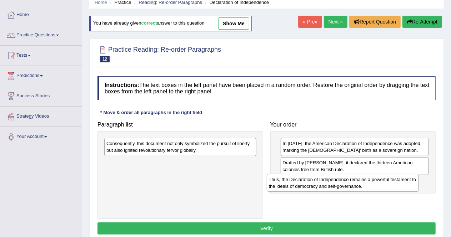
drag, startPoint x: 224, startPoint y: 143, endPoint x: 387, endPoint y: 179, distance: 167.3
click at [387, 179] on div "Thus, the Declaration of Independence remains a powerful testament to the ideal…" at bounding box center [342, 183] width 152 height 18
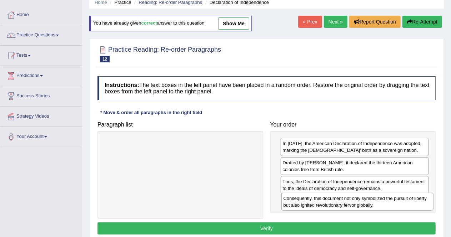
drag, startPoint x: 187, startPoint y: 148, endPoint x: 359, endPoint y: 203, distance: 180.1
click at [359, 203] on div "Consequently, this document not only symbolized the pursuit of liberty but also…" at bounding box center [357, 202] width 152 height 18
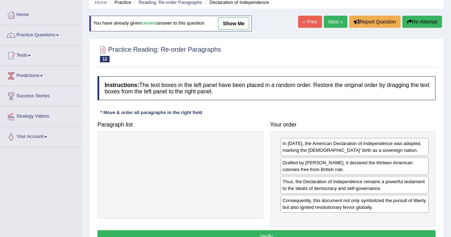
click at [335, 232] on button "Verify" at bounding box center [266, 236] width 338 height 12
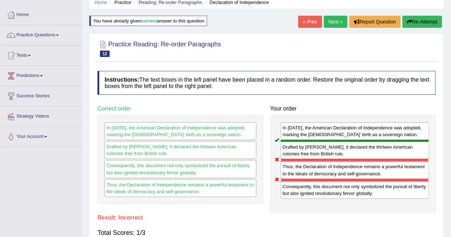
click at [421, 23] on button "Re-Attempt" at bounding box center [422, 22] width 40 height 12
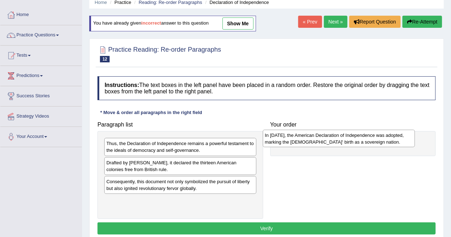
drag, startPoint x: 134, startPoint y: 207, endPoint x: 293, endPoint y: 143, distance: 171.2
click at [293, 143] on div "In 1776, the American Declaration of Independence was adopted, marking the Unit…" at bounding box center [339, 139] width 152 height 18
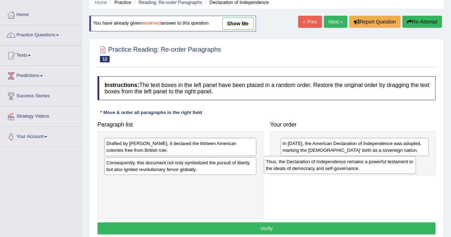
drag, startPoint x: 182, startPoint y: 151, endPoint x: 342, endPoint y: 169, distance: 160.5
click at [342, 169] on div "Thus, the Declaration of Independence remains a powerful testament to the ideal…" at bounding box center [340, 165] width 152 height 18
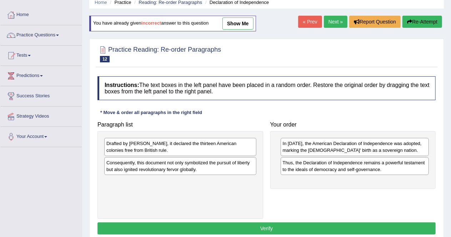
click at [192, 147] on div "Drafted by Thomas Jefferson, it declared the thirteen American colonies free fr…" at bounding box center [180, 147] width 152 height 18
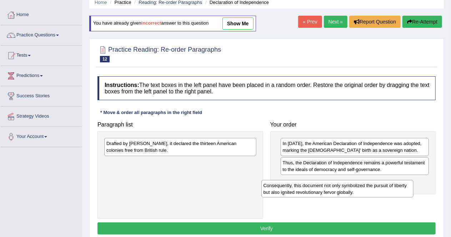
drag, startPoint x: 183, startPoint y: 167, endPoint x: 355, endPoint y: 192, distance: 173.7
click at [355, 192] on div "Consequently, this document not only symbolized the pursuit of liberty but also…" at bounding box center [337, 189] width 152 height 18
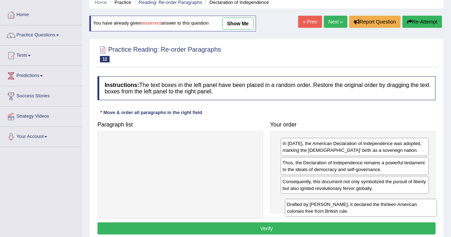
drag, startPoint x: 204, startPoint y: 148, endPoint x: 382, endPoint y: 209, distance: 187.7
click at [382, 209] on div "Drafted by Thomas Jefferson, it declared the thirteen American colonies free fr…" at bounding box center [361, 208] width 152 height 18
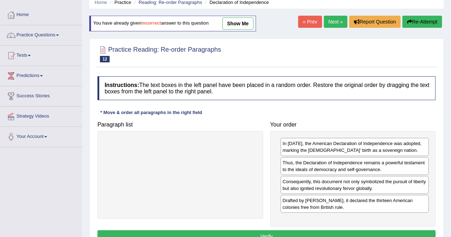
click at [339, 235] on button "Verify" at bounding box center [266, 236] width 338 height 12
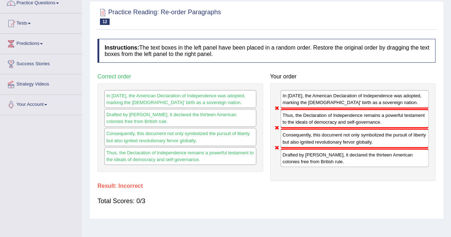
scroll to position [16, 0]
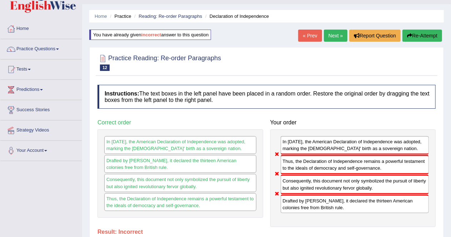
click at [333, 32] on link "Next »" at bounding box center [336, 36] width 24 height 12
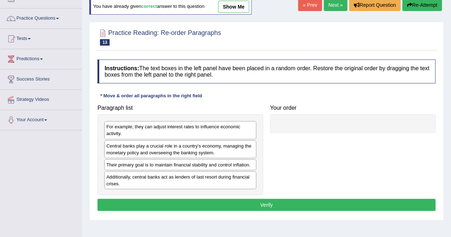
scroll to position [47, 0]
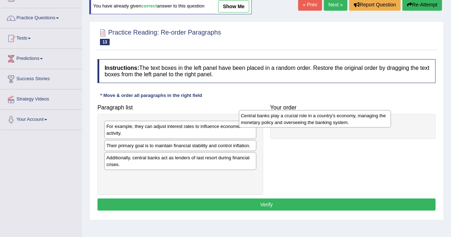
drag, startPoint x: 172, startPoint y: 148, endPoint x: 310, endPoint y: 122, distance: 140.6
click at [310, 122] on div "Central banks play a crucial role in a country's economy, managing the monetary…" at bounding box center [315, 119] width 152 height 18
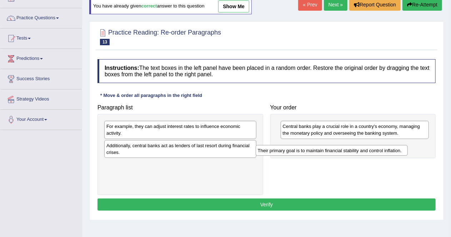
drag, startPoint x: 159, startPoint y: 148, endPoint x: 313, endPoint y: 154, distance: 154.2
click at [313, 154] on div "Their primary goal is to maintain financial stability and control inflation." at bounding box center [331, 150] width 152 height 11
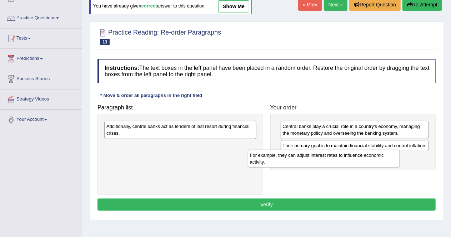
drag, startPoint x: 214, startPoint y: 126, endPoint x: 358, endPoint y: 155, distance: 146.6
click at [358, 155] on div "For example, they can adjust interest rates to influence economic activity." at bounding box center [324, 159] width 152 height 18
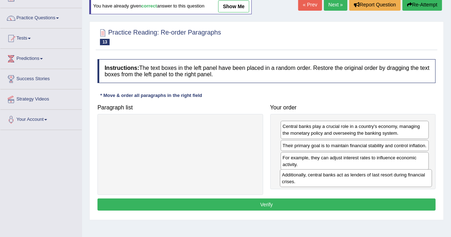
drag, startPoint x: 210, startPoint y: 129, endPoint x: 381, endPoint y: 172, distance: 176.7
click at [381, 172] on div "Additionally, central banks act as lenders of last resort during financial cris…" at bounding box center [356, 178] width 152 height 18
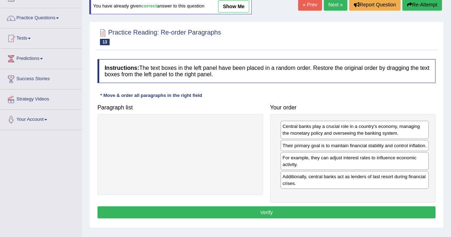
click at [330, 209] on button "Verify" at bounding box center [266, 213] width 338 height 12
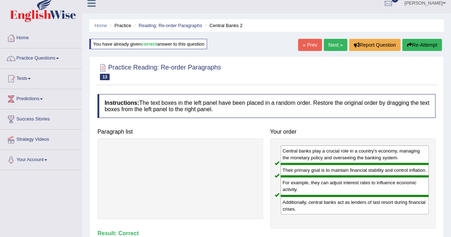
scroll to position [6, 0]
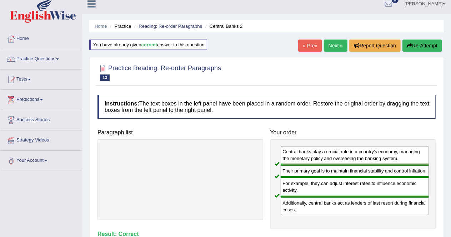
click at [332, 43] on link "Next »" at bounding box center [336, 46] width 24 height 12
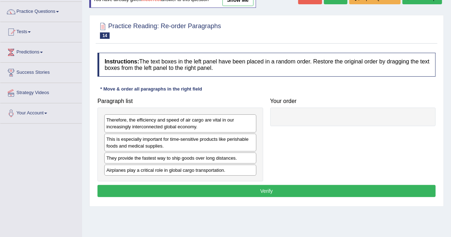
scroll to position [55, 0]
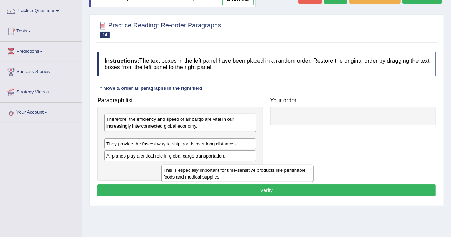
drag, startPoint x: 228, startPoint y: 142, endPoint x: 303, endPoint y: 164, distance: 77.5
click at [303, 165] on div "This is especially important for time-sensitive products like perishable foods …" at bounding box center [237, 174] width 152 height 18
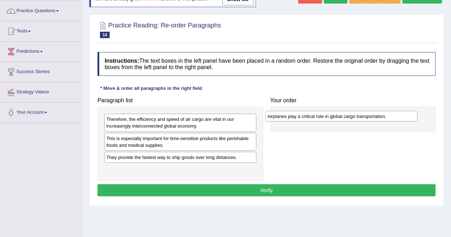
drag, startPoint x: 167, startPoint y: 170, endPoint x: 328, endPoint y: 118, distance: 169.2
click at [328, 118] on div "Airplanes play a critical role in global cargo transportation." at bounding box center [341, 116] width 152 height 11
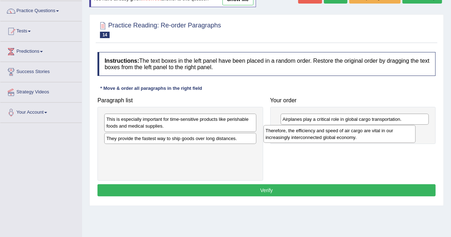
drag, startPoint x: 161, startPoint y: 119, endPoint x: 320, endPoint y: 130, distance: 159.5
click at [320, 130] on div "Therefore, the efficiency and speed of air cargo are vital in our increasingly …" at bounding box center [339, 134] width 152 height 18
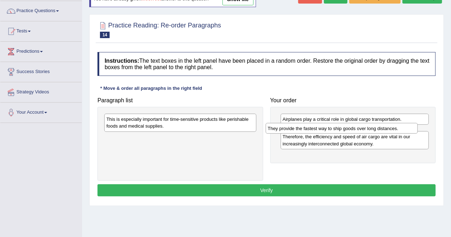
drag, startPoint x: 204, startPoint y: 139, endPoint x: 367, endPoint y: 130, distance: 162.9
click at [367, 130] on div "They provide the fastest way to ship goods over long distances." at bounding box center [341, 128] width 152 height 11
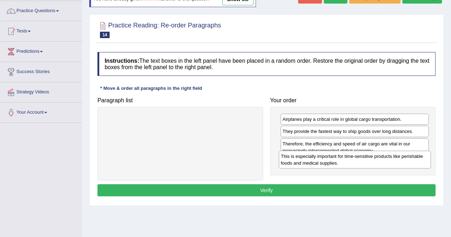
drag, startPoint x: 198, startPoint y: 122, endPoint x: 371, endPoint y: 164, distance: 178.2
click at [371, 164] on div "This is especially important for time-sensitive products like perishable foods …" at bounding box center [355, 160] width 152 height 18
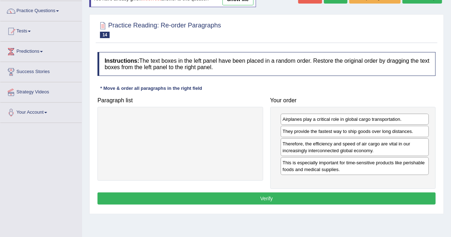
click at [305, 198] on button "Verify" at bounding box center [266, 199] width 338 height 12
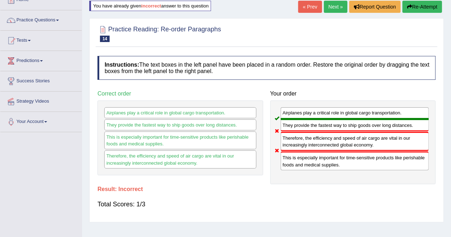
scroll to position [44, 0]
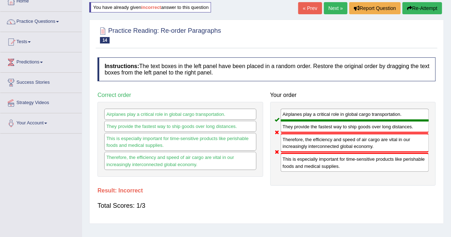
click at [335, 5] on link "Next »" at bounding box center [336, 8] width 24 height 12
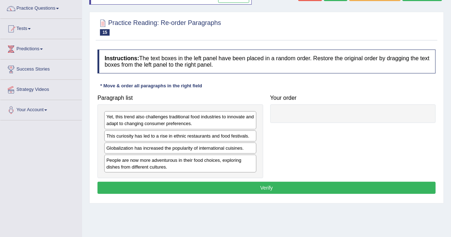
scroll to position [58, 0]
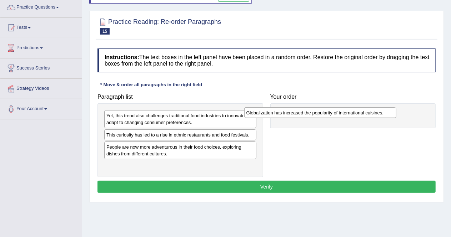
drag, startPoint x: 179, startPoint y: 148, endPoint x: 319, endPoint y: 115, distance: 143.8
click at [319, 115] on div "Globalization has increased the popularity of international cuisines." at bounding box center [320, 112] width 152 height 11
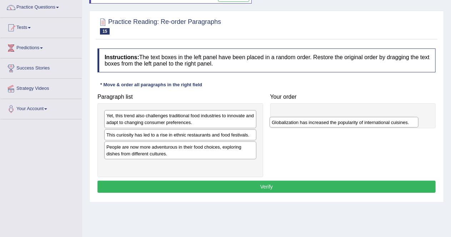
drag, startPoint x: 319, startPoint y: 115, endPoint x: 308, endPoint y: 120, distance: 12.1
click at [308, 120] on div "Globalization has increased the popularity of international cuisines." at bounding box center [343, 122] width 149 height 11
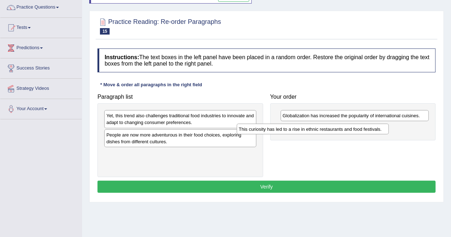
drag, startPoint x: 219, startPoint y: 133, endPoint x: 361, endPoint y: 127, distance: 142.1
click at [361, 127] on div "This curiosity has led to a rise in ethnic restaurants and food festivals." at bounding box center [313, 129] width 152 height 11
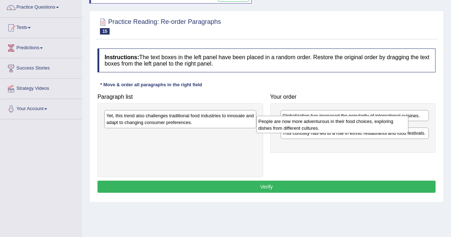
drag, startPoint x: 233, startPoint y: 139, endPoint x: 385, endPoint y: 125, distance: 152.6
click at [385, 125] on div "People are now more adventurous in their food choices, exploring dishes from di…" at bounding box center [332, 125] width 152 height 18
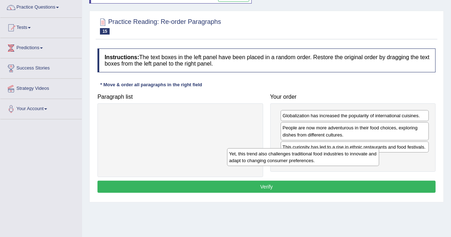
drag, startPoint x: 251, startPoint y: 132, endPoint x: 374, endPoint y: 147, distance: 124.0
click at [374, 148] on div "Yet, this trend also challenges traditional food industries to innovate and ada…" at bounding box center [303, 157] width 152 height 18
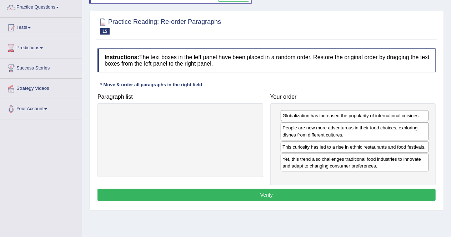
click at [328, 193] on button "Verify" at bounding box center [266, 195] width 338 height 12
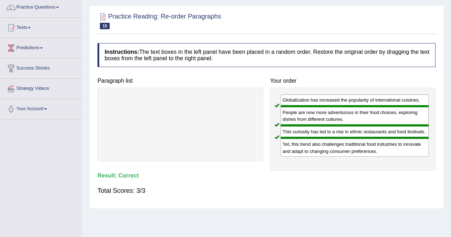
scroll to position [0, 0]
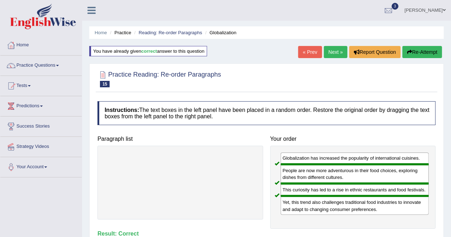
click at [339, 52] on link "Next »" at bounding box center [336, 52] width 24 height 12
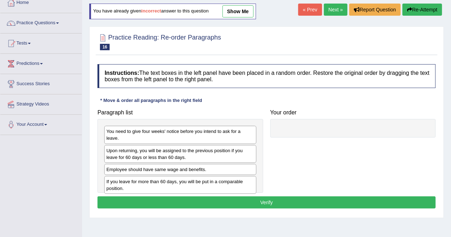
scroll to position [43, 0]
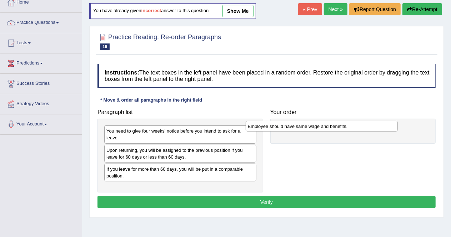
drag, startPoint x: 203, startPoint y: 164, endPoint x: 346, endPoint y: 128, distance: 147.0
click at [346, 128] on div "Employee should have same wage and benefits." at bounding box center [321, 126] width 152 height 11
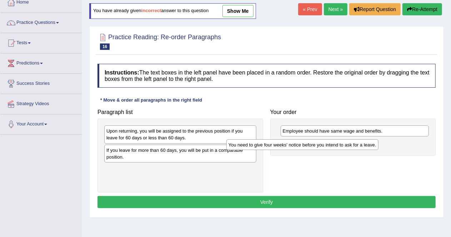
drag, startPoint x: 187, startPoint y: 131, endPoint x: 310, endPoint y: 144, distance: 123.5
click at [310, 144] on div "You need to give four weeks' notice before you intend to ask for a leave." at bounding box center [302, 144] width 152 height 11
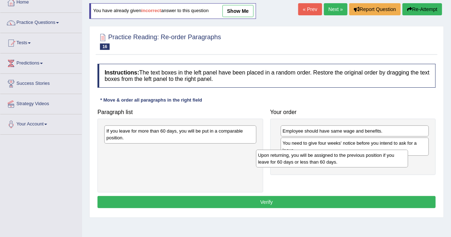
drag, startPoint x: 221, startPoint y: 134, endPoint x: 373, endPoint y: 159, distance: 154.3
click at [373, 159] on div "Upon returning, you will be assigned to the previous position if you leave for …" at bounding box center [332, 159] width 152 height 18
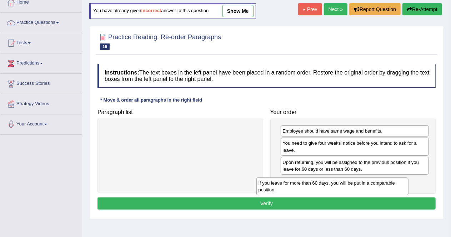
drag, startPoint x: 243, startPoint y: 130, endPoint x: 395, endPoint y: 181, distance: 160.3
click at [395, 181] on div "If you leave for more than 60 days, you will be put in a comparable position." at bounding box center [332, 187] width 152 height 18
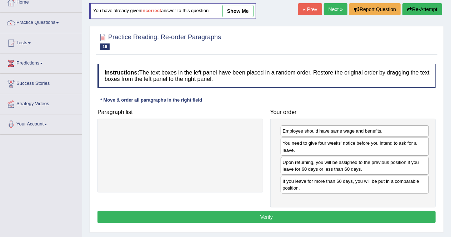
click at [312, 213] on button "Verify" at bounding box center [266, 217] width 338 height 12
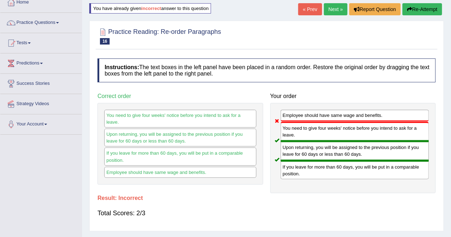
click at [335, 13] on link "Next »" at bounding box center [336, 9] width 24 height 12
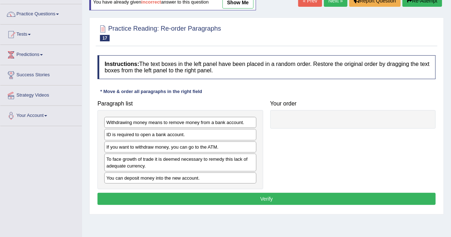
scroll to position [52, 0]
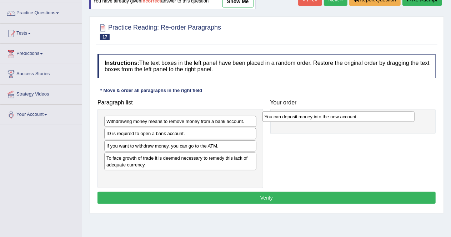
drag, startPoint x: 163, startPoint y: 177, endPoint x: 321, endPoint y: 118, distance: 168.8
click at [321, 118] on div "You can deposit money into the new account." at bounding box center [338, 116] width 152 height 11
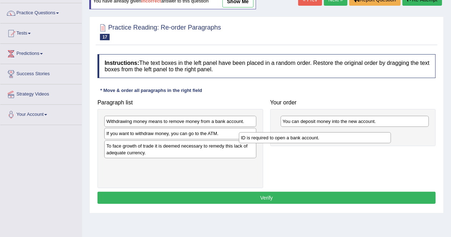
drag, startPoint x: 195, startPoint y: 134, endPoint x: 350, endPoint y: 138, distance: 154.9
click at [350, 138] on div "ID is required to open a bank account." at bounding box center [315, 137] width 152 height 11
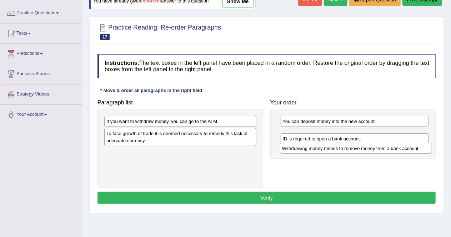
drag, startPoint x: 236, startPoint y: 123, endPoint x: 412, endPoint y: 149, distance: 177.5
click at [412, 149] on div "Withdrawing money means to remove money from a bank account." at bounding box center [356, 148] width 152 height 11
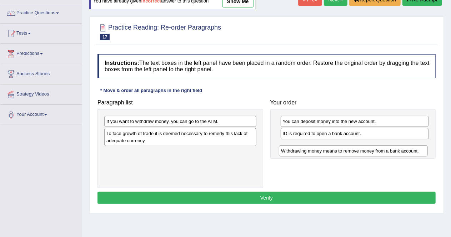
drag, startPoint x: 405, startPoint y: 134, endPoint x: 404, endPoint y: 152, distance: 17.9
click at [404, 152] on div "Withdrawing money means to remove money from a bank account." at bounding box center [353, 151] width 149 height 11
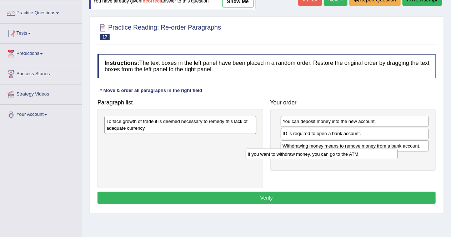
drag, startPoint x: 238, startPoint y: 120, endPoint x: 382, endPoint y: 150, distance: 147.4
click at [382, 150] on div "If you want to withdraw money, you can go to the ATM." at bounding box center [321, 154] width 152 height 11
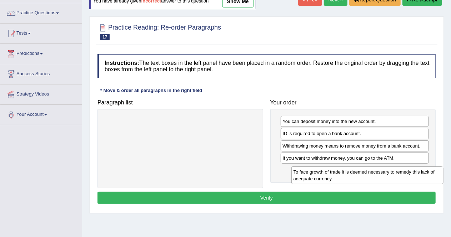
drag, startPoint x: 244, startPoint y: 122, endPoint x: 428, endPoint y: 170, distance: 190.0
click at [428, 170] on div "To face growth of trade it is deemed necessary to remedy this lack of adequate …" at bounding box center [367, 176] width 152 height 18
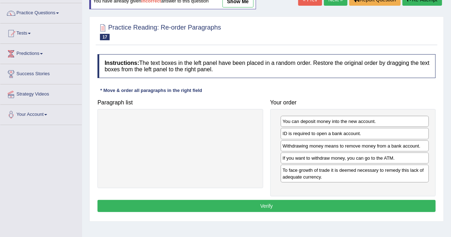
click at [362, 203] on button "Verify" at bounding box center [266, 206] width 338 height 12
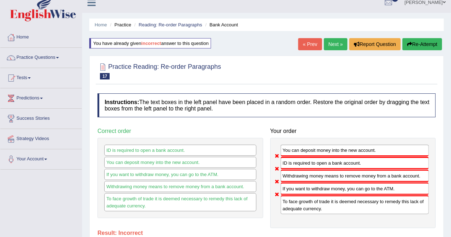
scroll to position [8, 0]
click at [182, 26] on link "Reading: Re-order Paragraphs" at bounding box center [170, 24] width 64 height 5
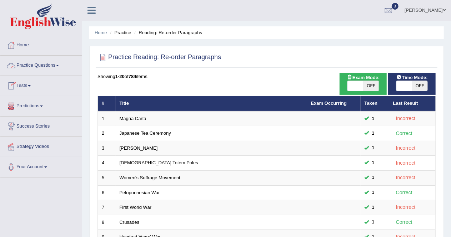
click at [60, 68] on link "Practice Questions" at bounding box center [40, 65] width 81 height 18
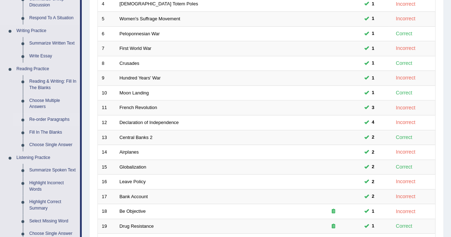
scroll to position [158, 0]
click at [39, 130] on link "Fill In The Blanks" at bounding box center [53, 133] width 54 height 13
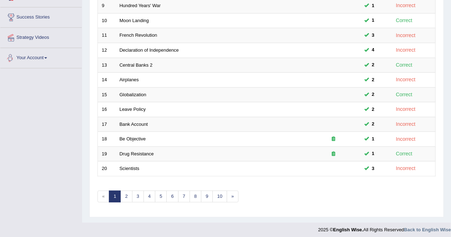
scroll to position [306, 0]
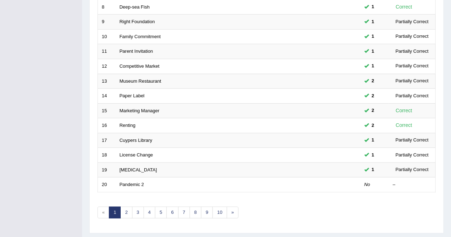
scroll to position [232, 0]
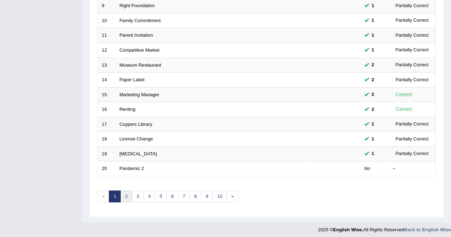
click at [128, 194] on link "2" at bounding box center [126, 197] width 12 height 12
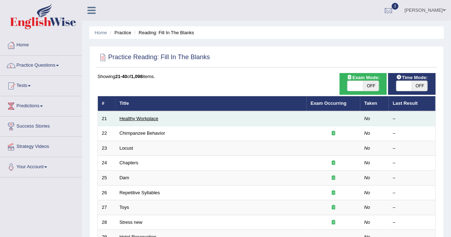
click at [128, 117] on link "Healthy Workplace" at bounding box center [139, 118] width 39 height 5
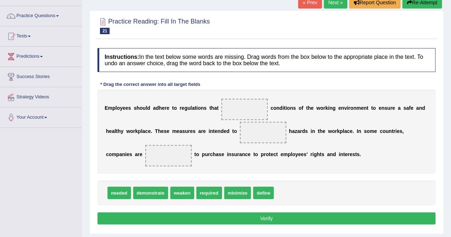
scroll to position [51, 0]
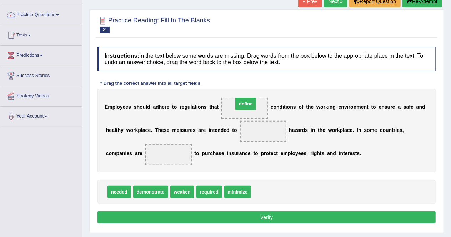
drag, startPoint x: 257, startPoint y: 192, endPoint x: 239, endPoint y: 103, distance: 90.7
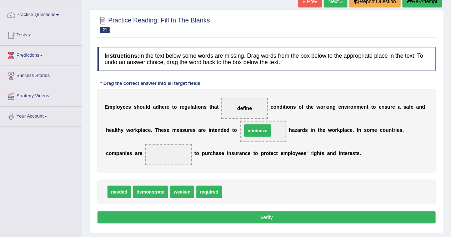
drag, startPoint x: 242, startPoint y: 194, endPoint x: 262, endPoint y: 132, distance: 64.5
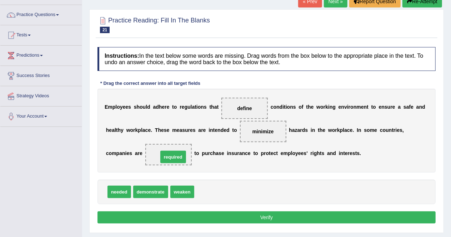
drag, startPoint x: 209, startPoint y: 192, endPoint x: 173, endPoint y: 157, distance: 51.2
click at [237, 215] on button "Verify" at bounding box center [266, 218] width 338 height 12
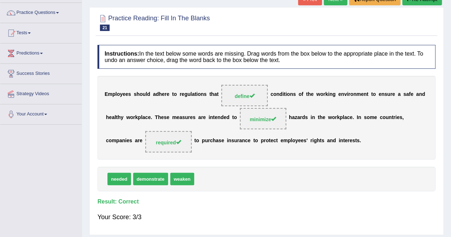
scroll to position [46, 0]
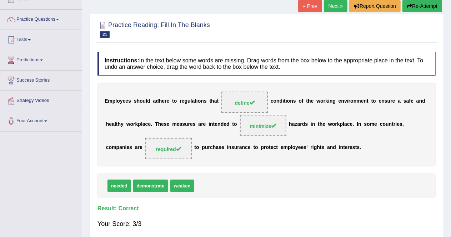
drag, startPoint x: 338, startPoint y: 12, endPoint x: 336, endPoint y: 7, distance: 6.1
click at [336, 7] on div "« Prev Next » Report Question Re-Attempt" at bounding box center [371, 7] width 146 height 14
click at [336, 7] on link "Next »" at bounding box center [336, 6] width 24 height 12
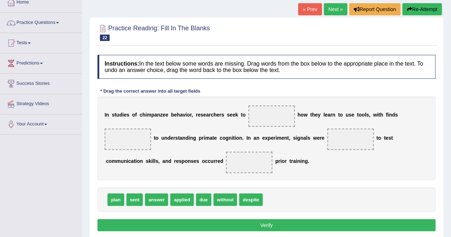
scroll to position [44, 0]
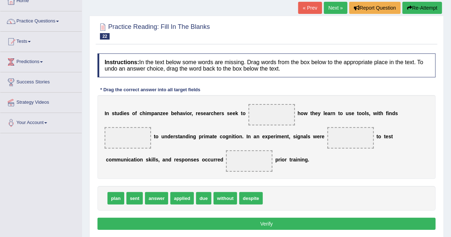
click at [161, 199] on span "answer" at bounding box center [156, 198] width 23 height 12
drag, startPoint x: 163, startPoint y: 199, endPoint x: 281, endPoint y: 116, distance: 145.0
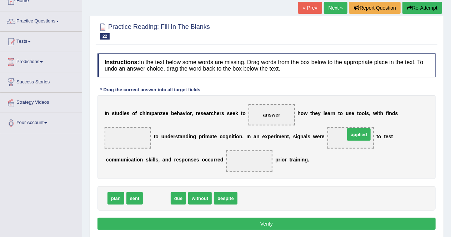
drag, startPoint x: 164, startPoint y: 198, endPoint x: 366, endPoint y: 134, distance: 211.4
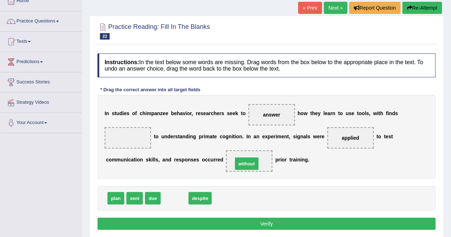
drag, startPoint x: 175, startPoint y: 198, endPoint x: 247, endPoint y: 163, distance: 79.9
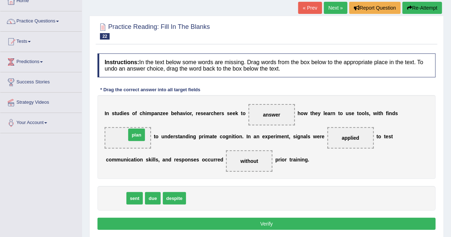
drag, startPoint x: 114, startPoint y: 194, endPoint x: 135, endPoint y: 131, distance: 66.8
click at [212, 221] on button "Verify" at bounding box center [266, 224] width 338 height 12
